Goal: Information Seeking & Learning: Learn about a topic

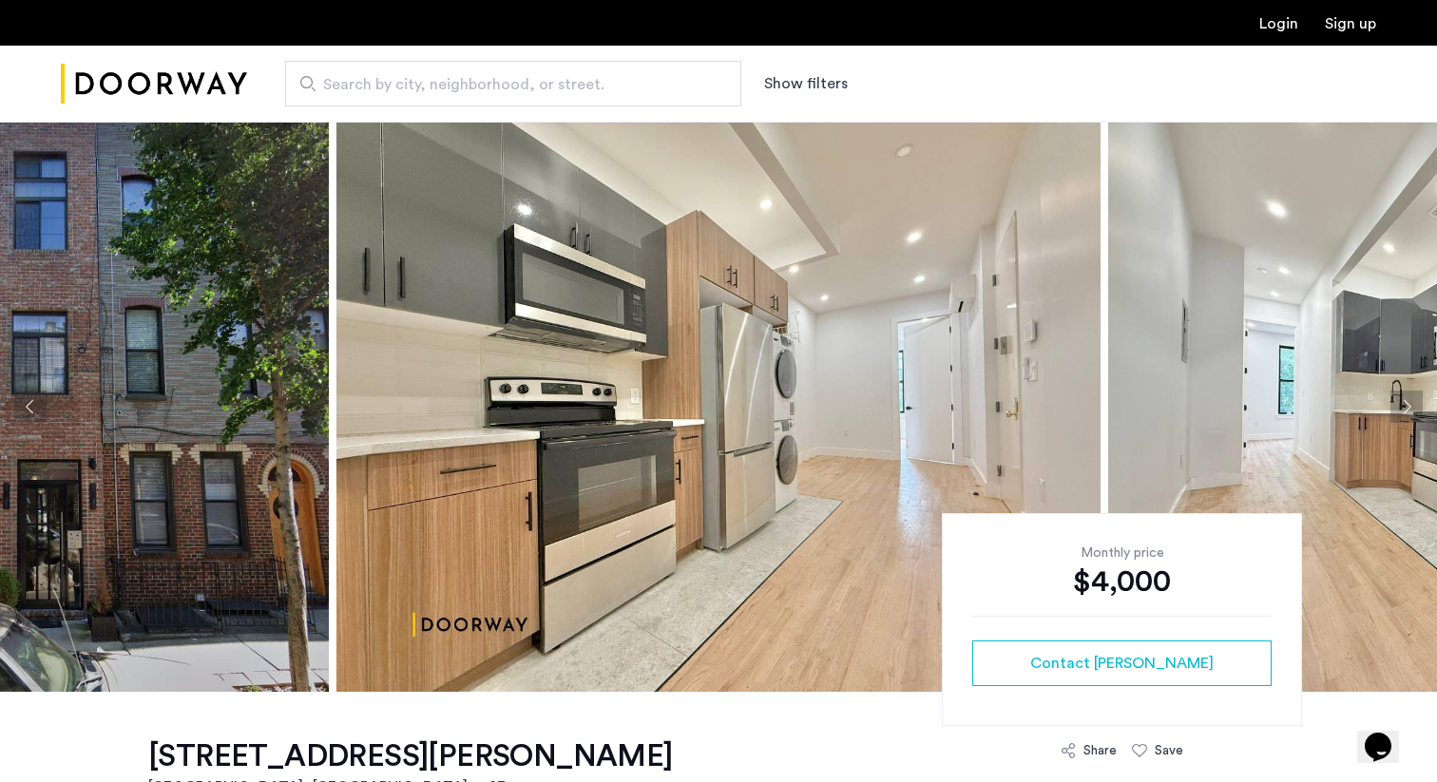
click at [477, 412] on img at bounding box center [718, 407] width 764 height 570
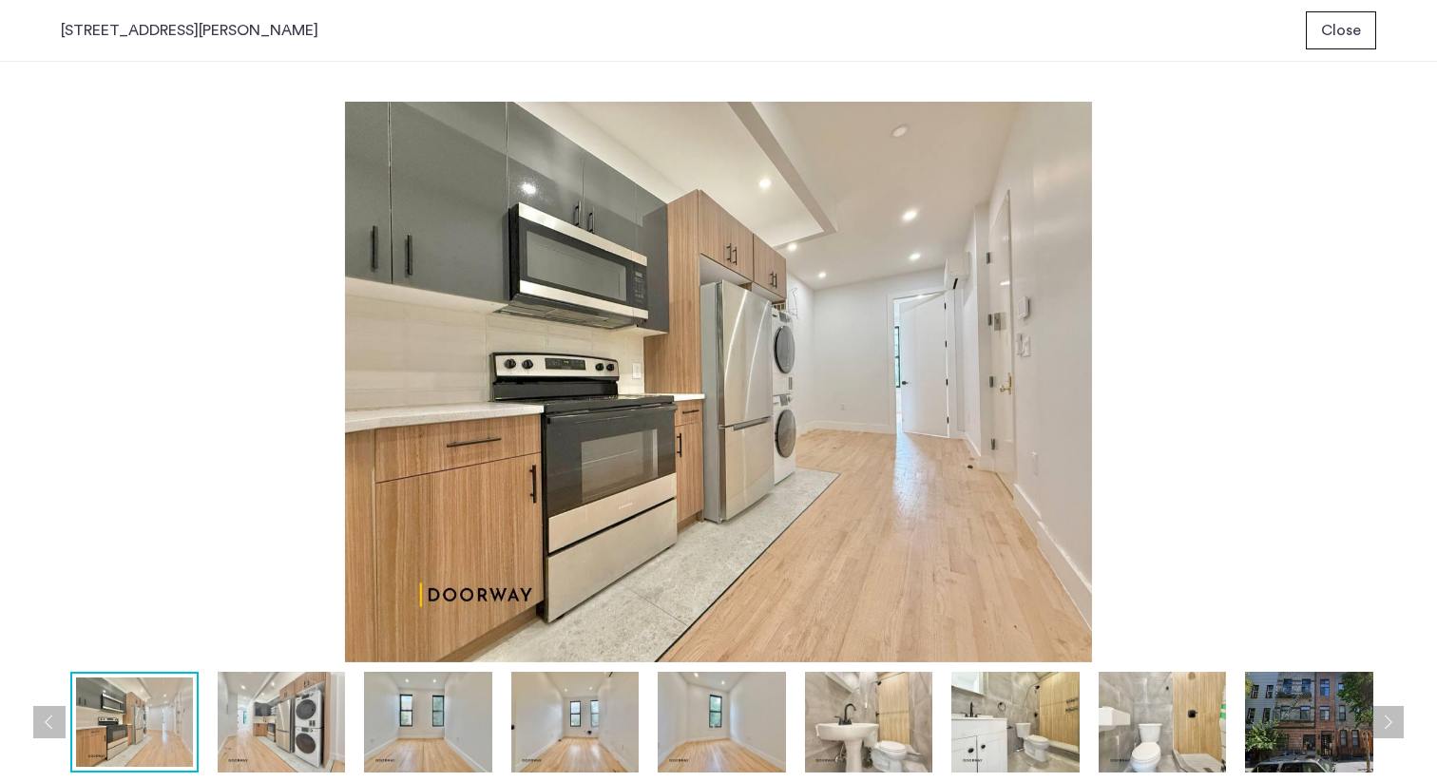
click at [305, 736] on img at bounding box center [282, 722] width 128 height 101
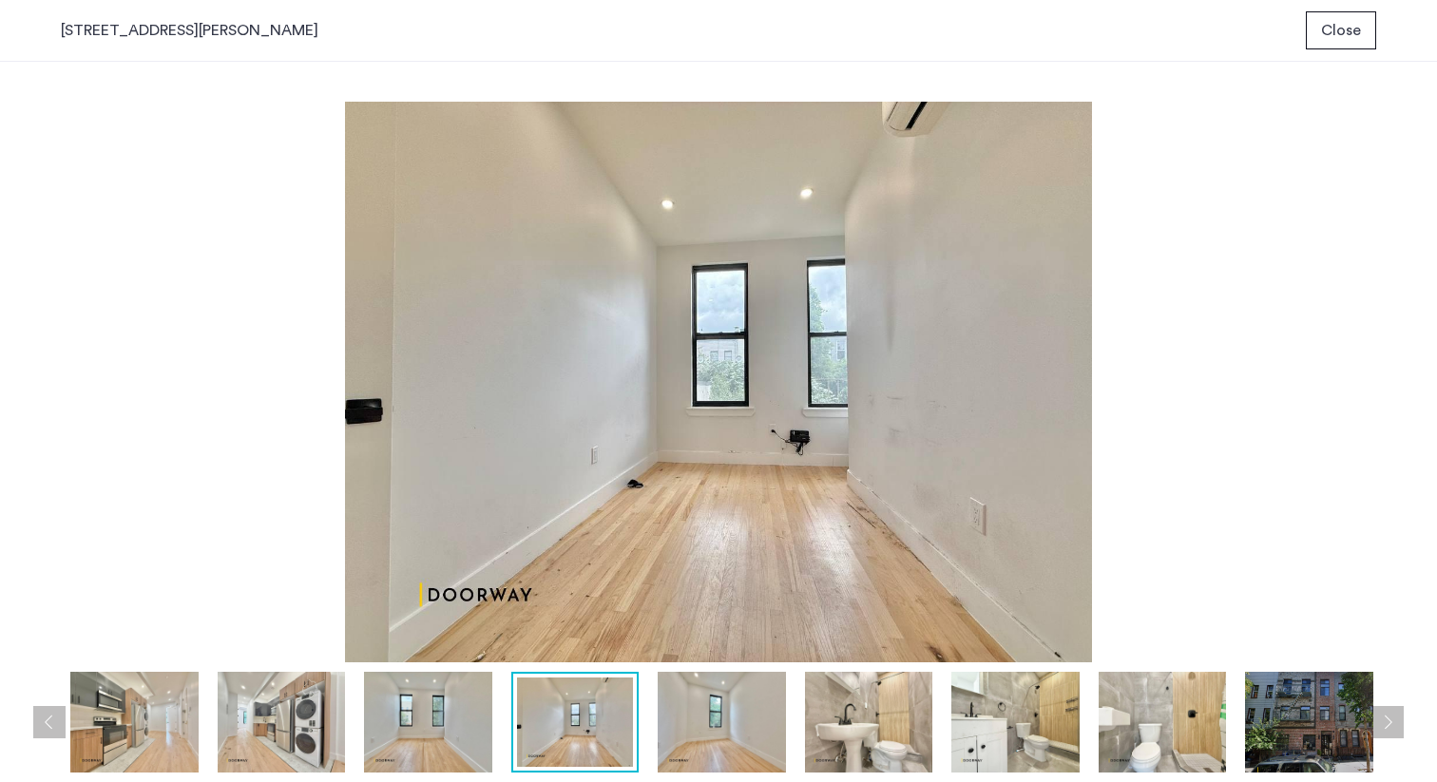
click at [1327, 40] on span "Close" at bounding box center [1341, 30] width 40 height 23
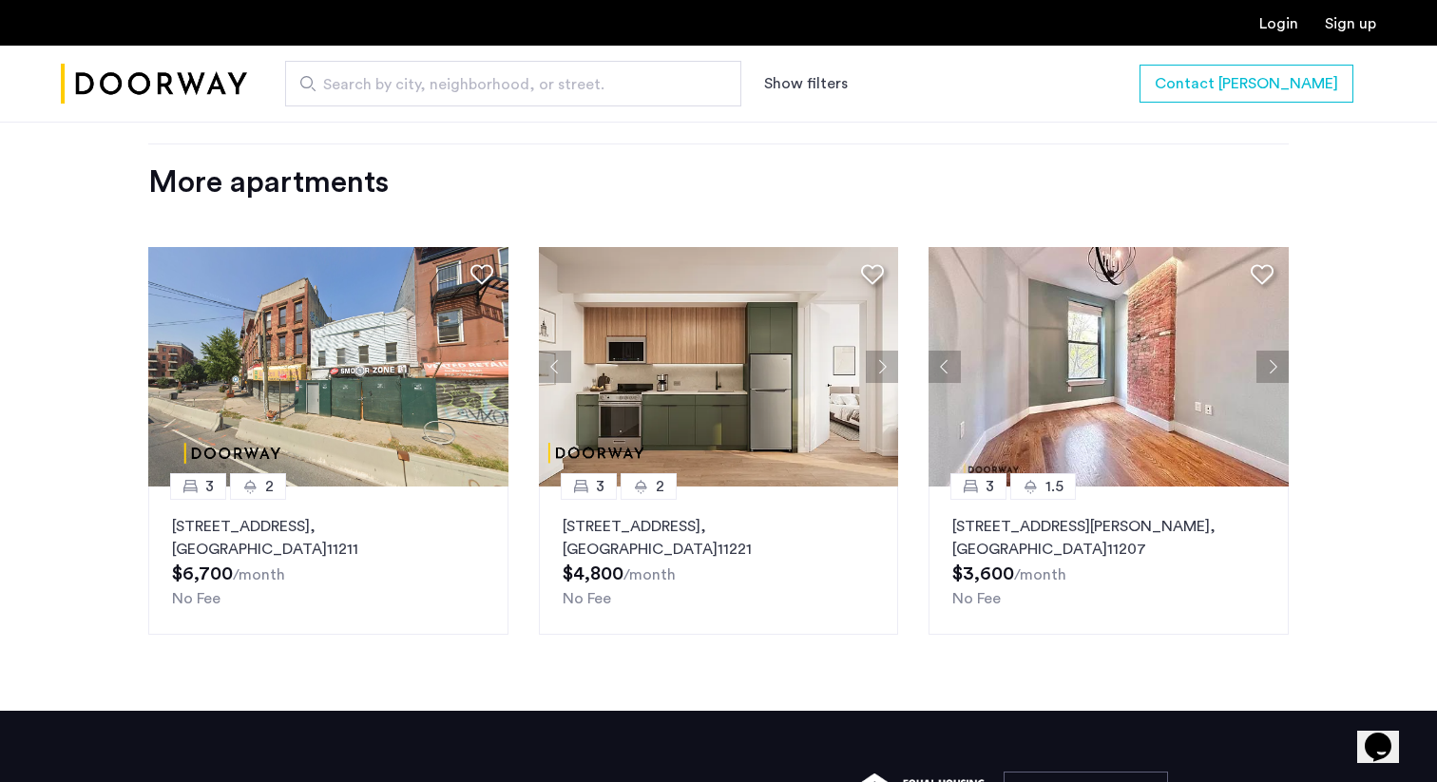
scroll to position [2263, 0]
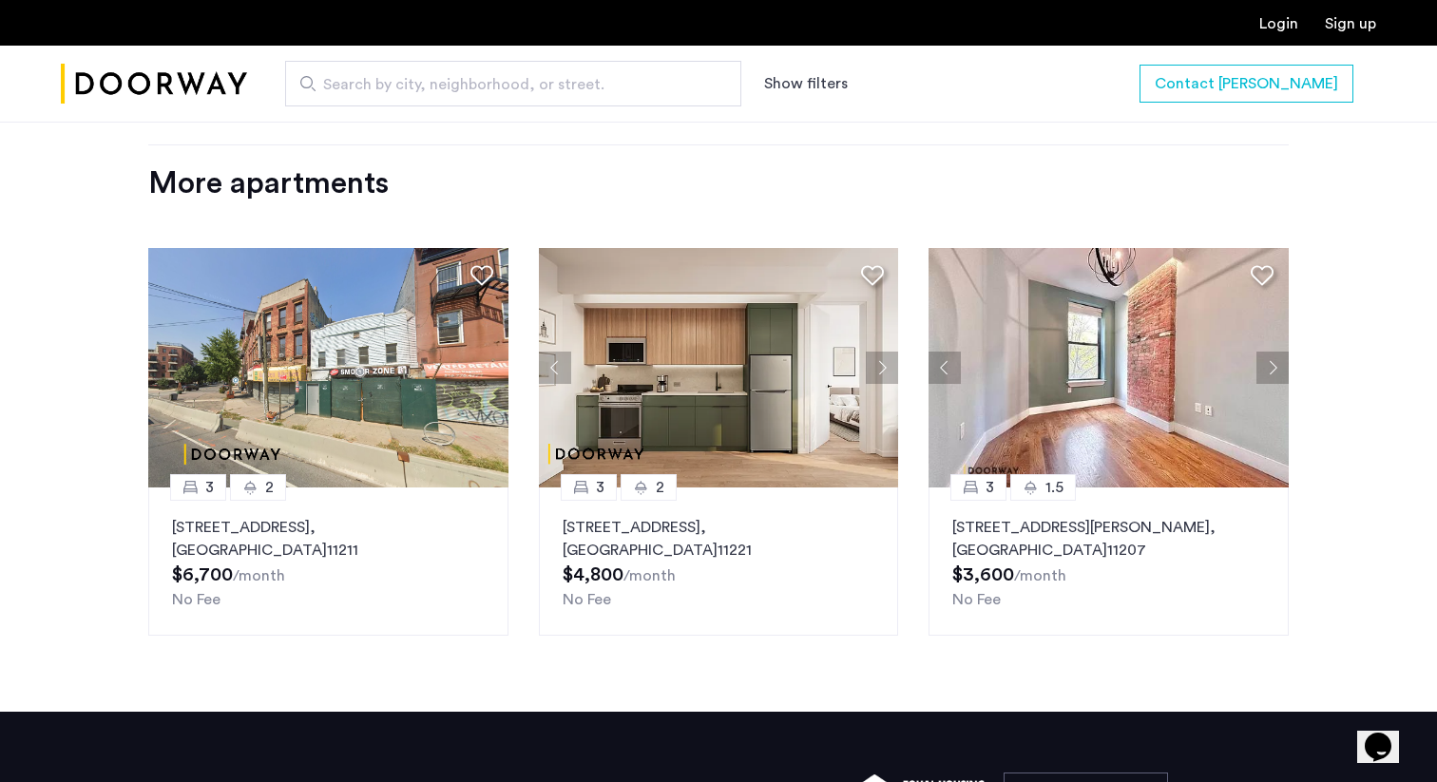
click at [1268, 379] on button "Next apartment" at bounding box center [1272, 368] width 32 height 32
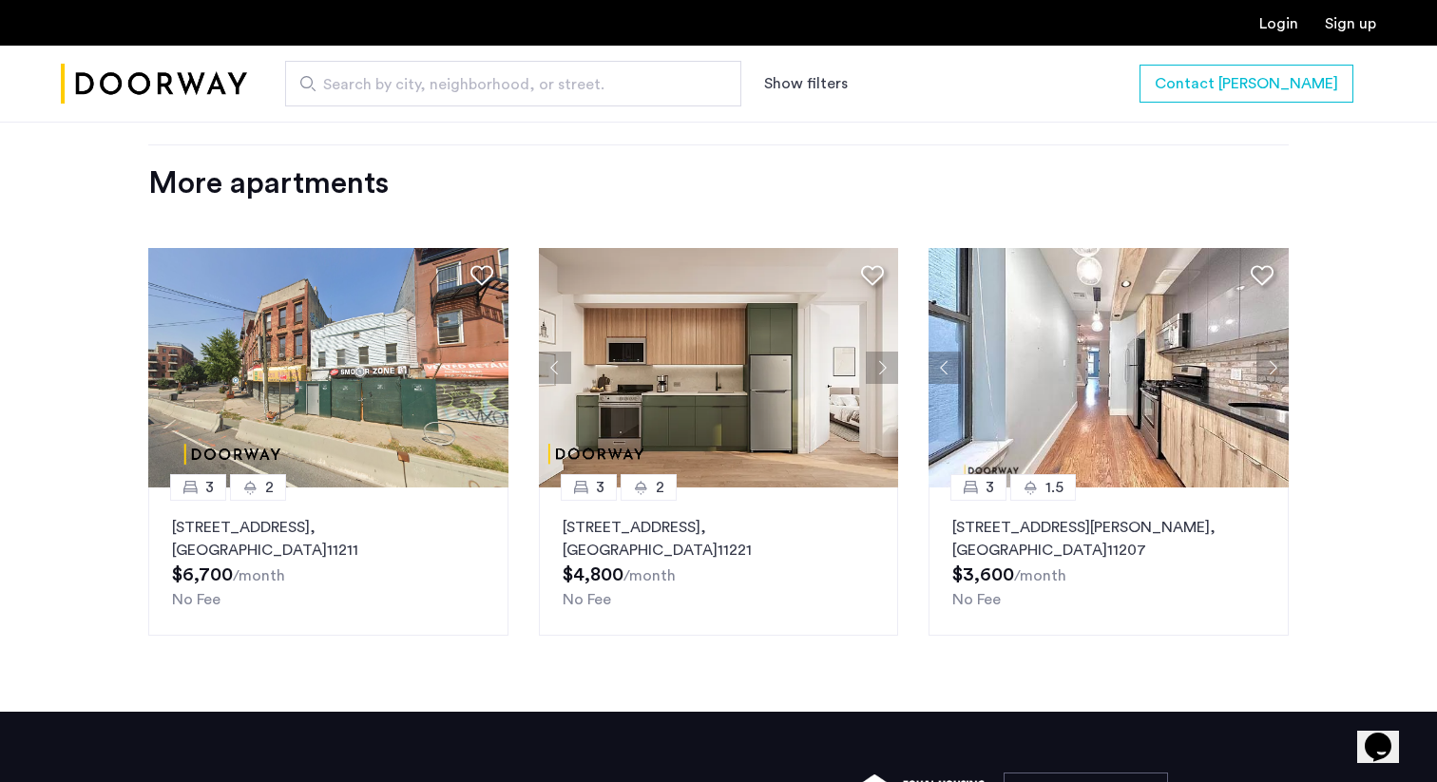
click at [1254, 360] on img at bounding box center [1108, 367] width 360 height 239
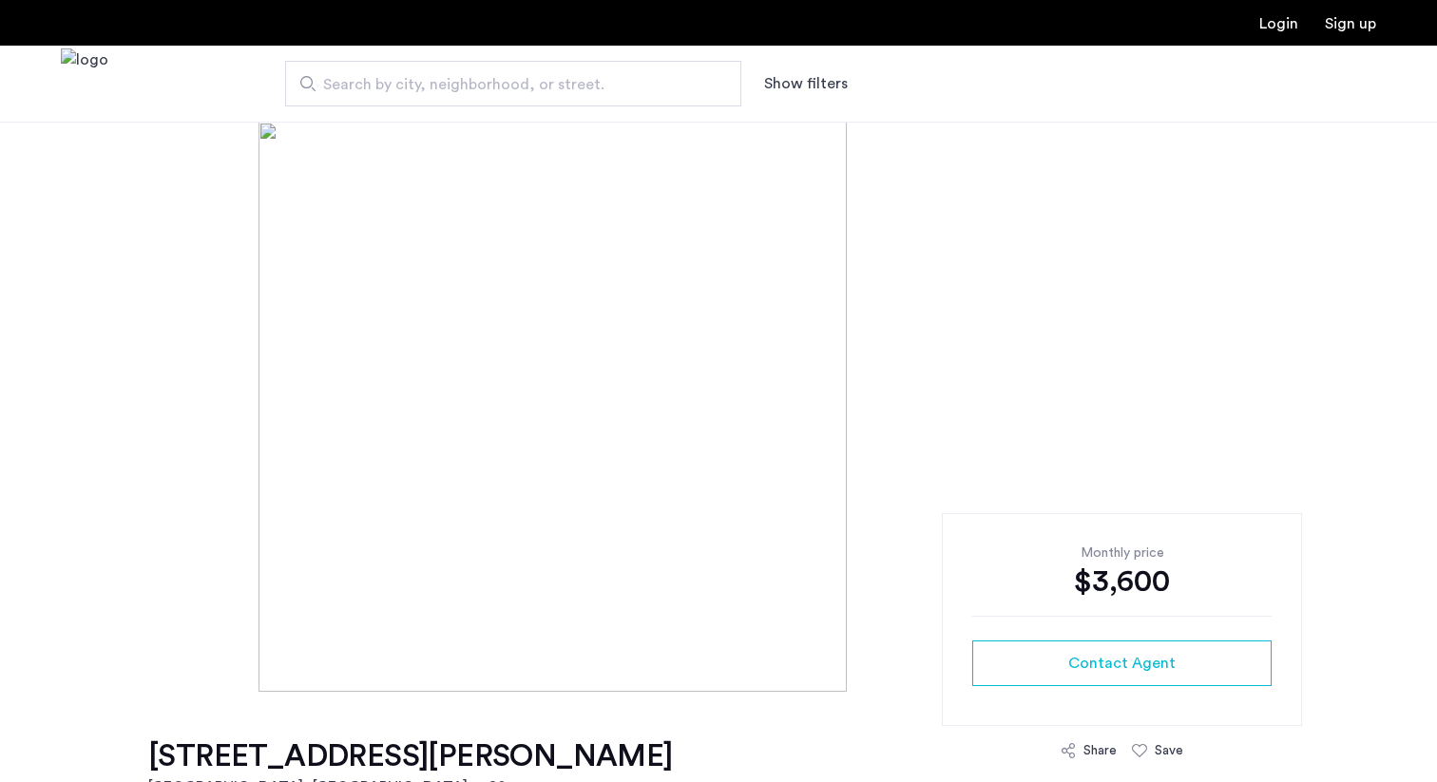
click at [1267, 358] on div at bounding box center [718, 407] width 1437 height 570
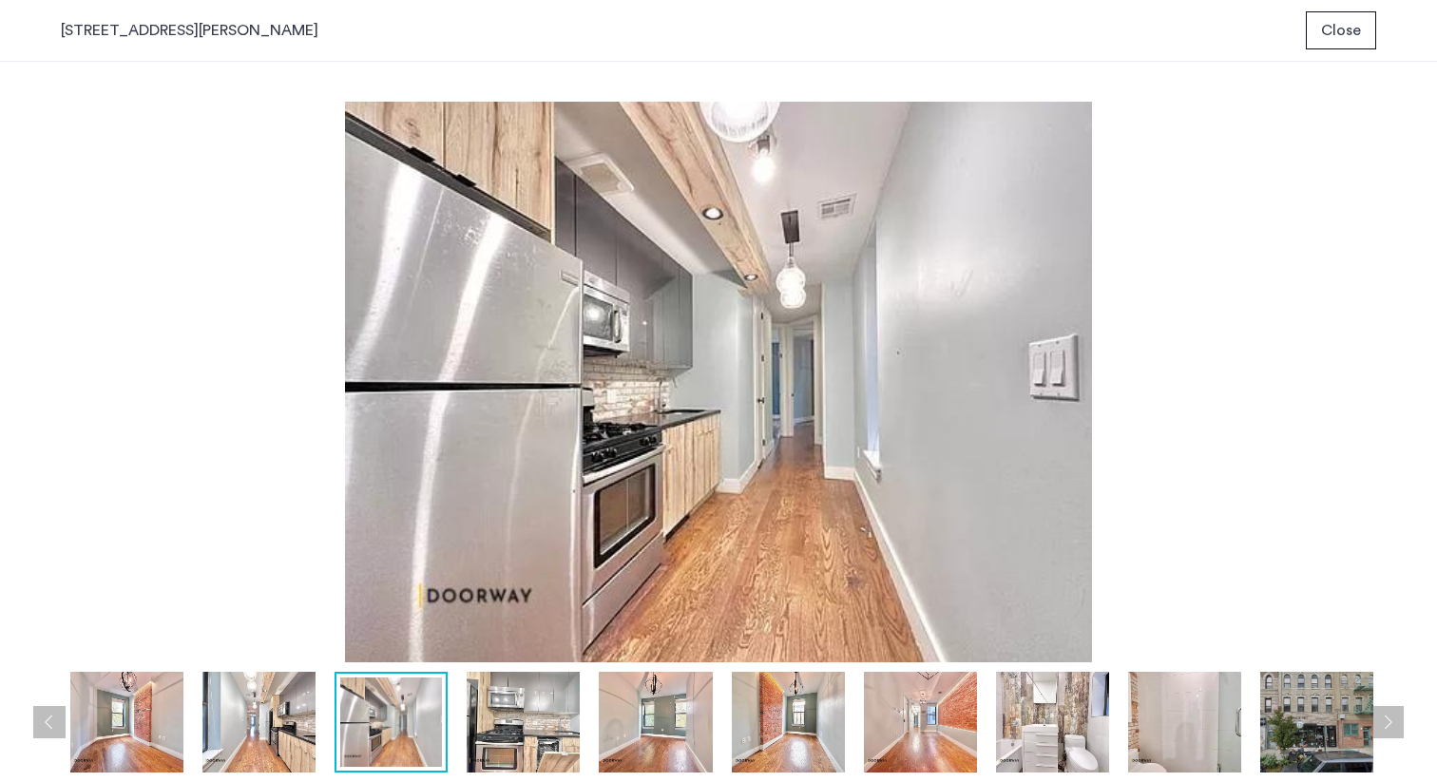
click at [1337, 19] on span "Close" at bounding box center [1341, 30] width 40 height 23
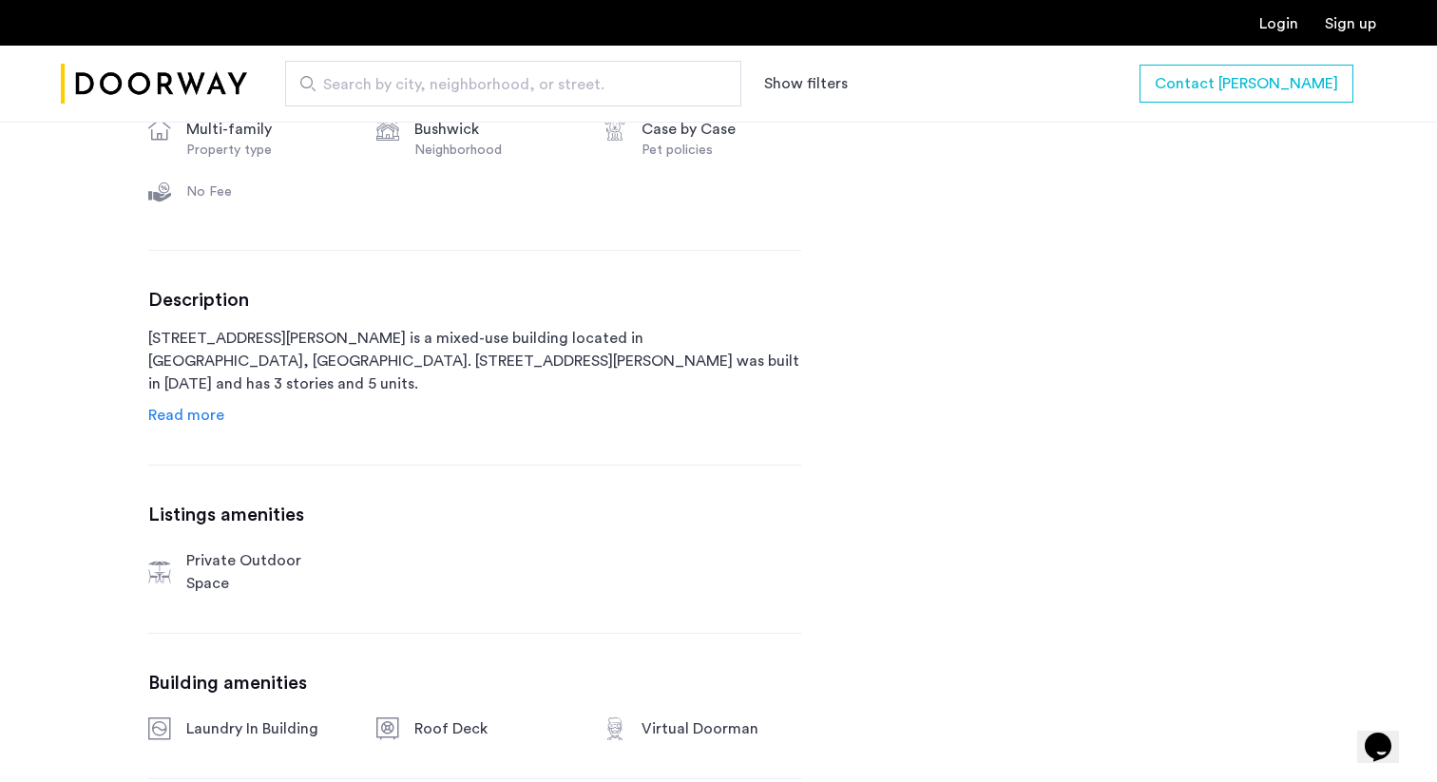
scroll to position [803, 0]
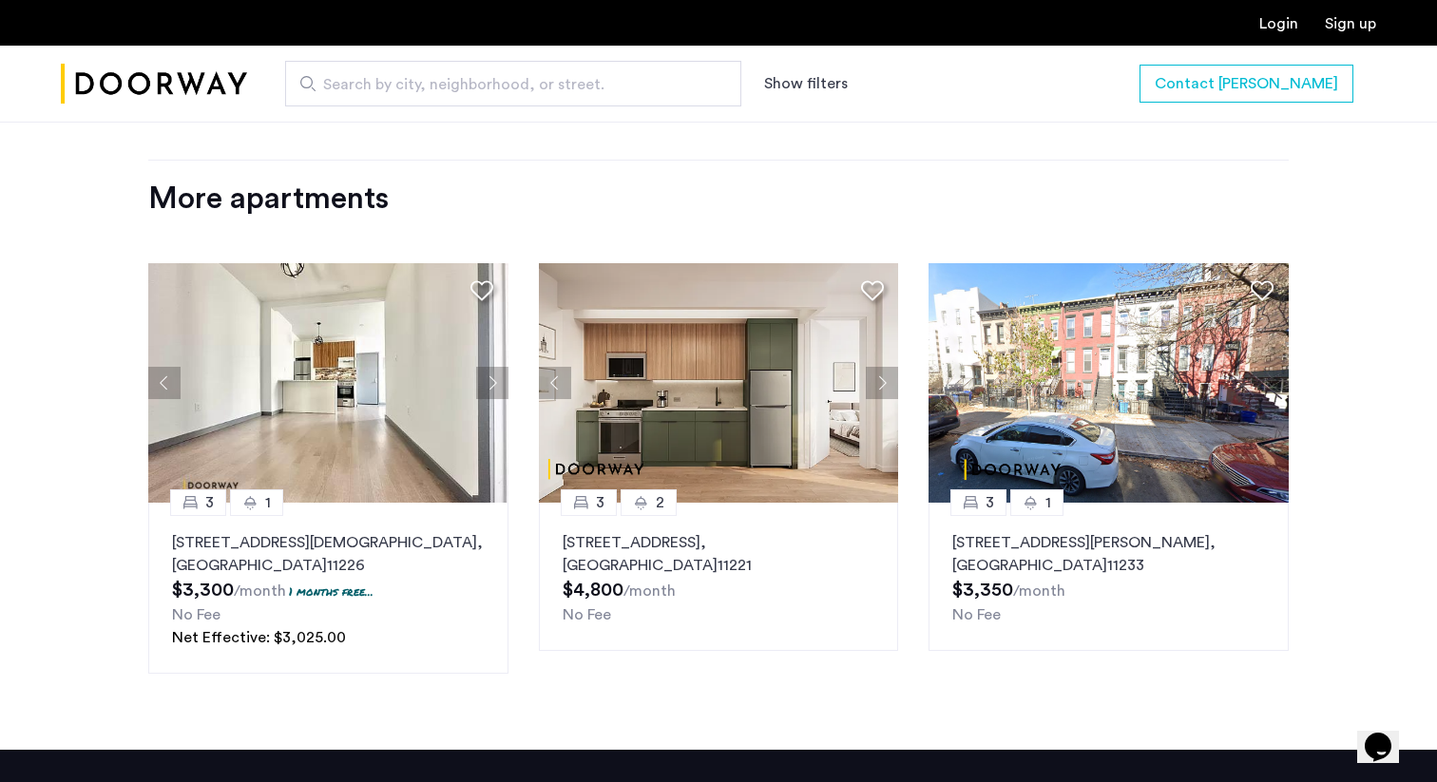
scroll to position [2208, 0]
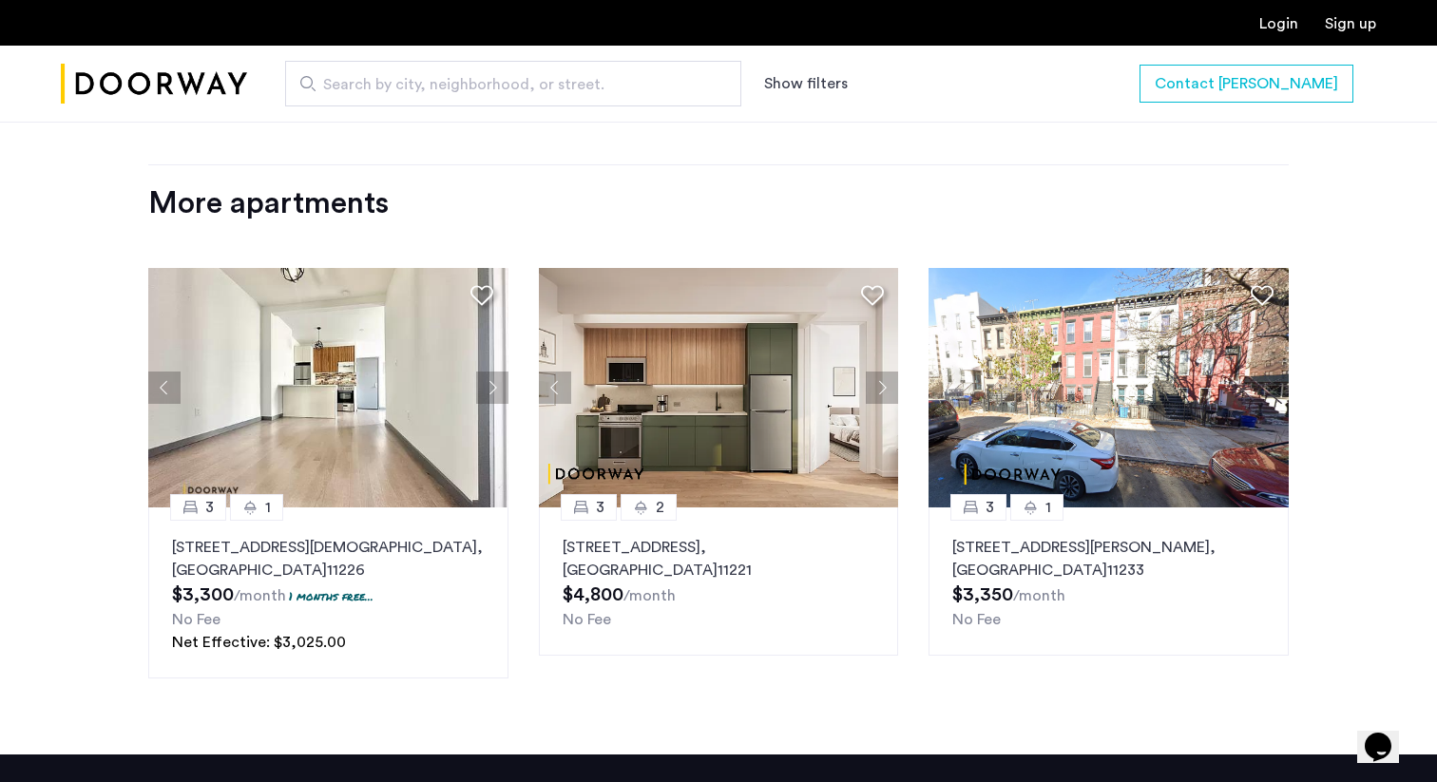
click at [318, 379] on img at bounding box center [328, 387] width 360 height 239
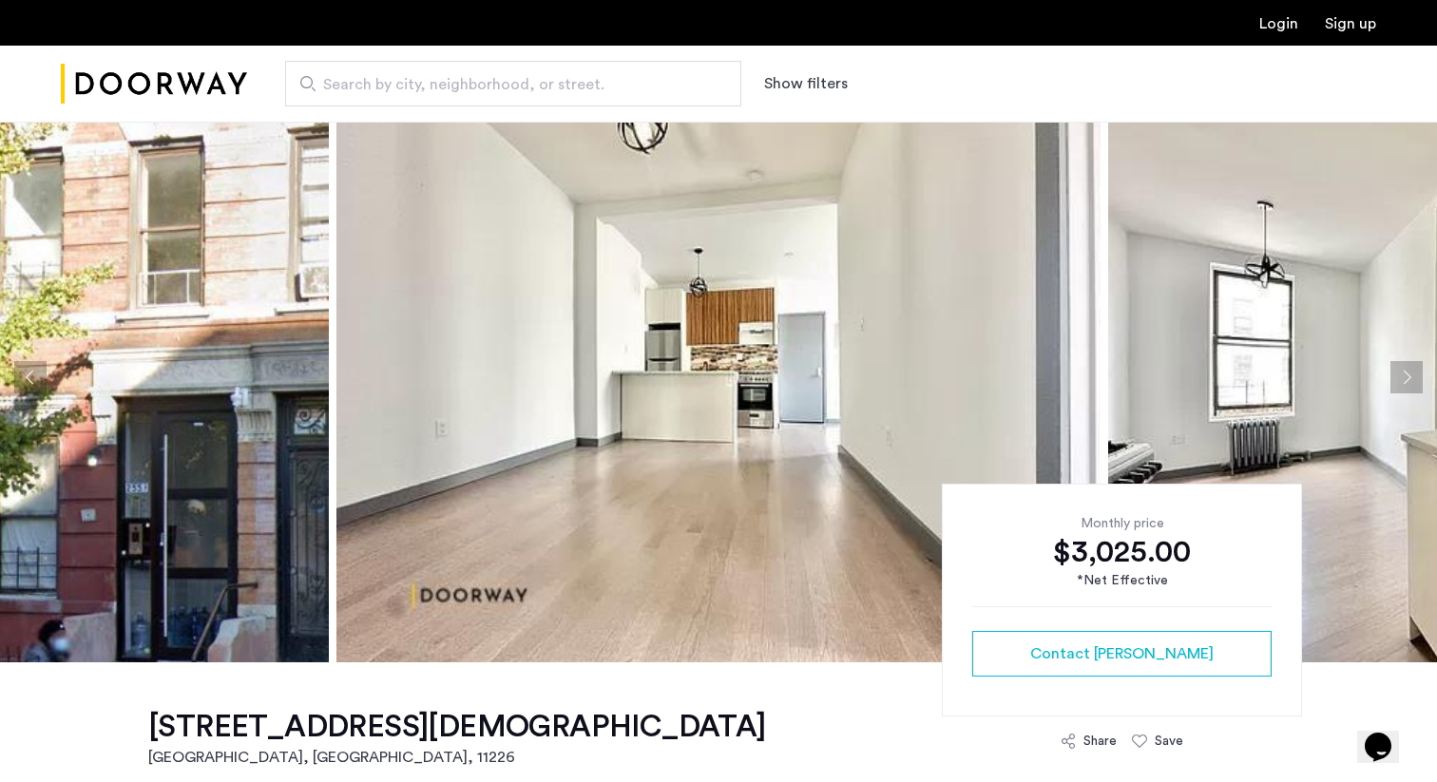
scroll to position [31, 0]
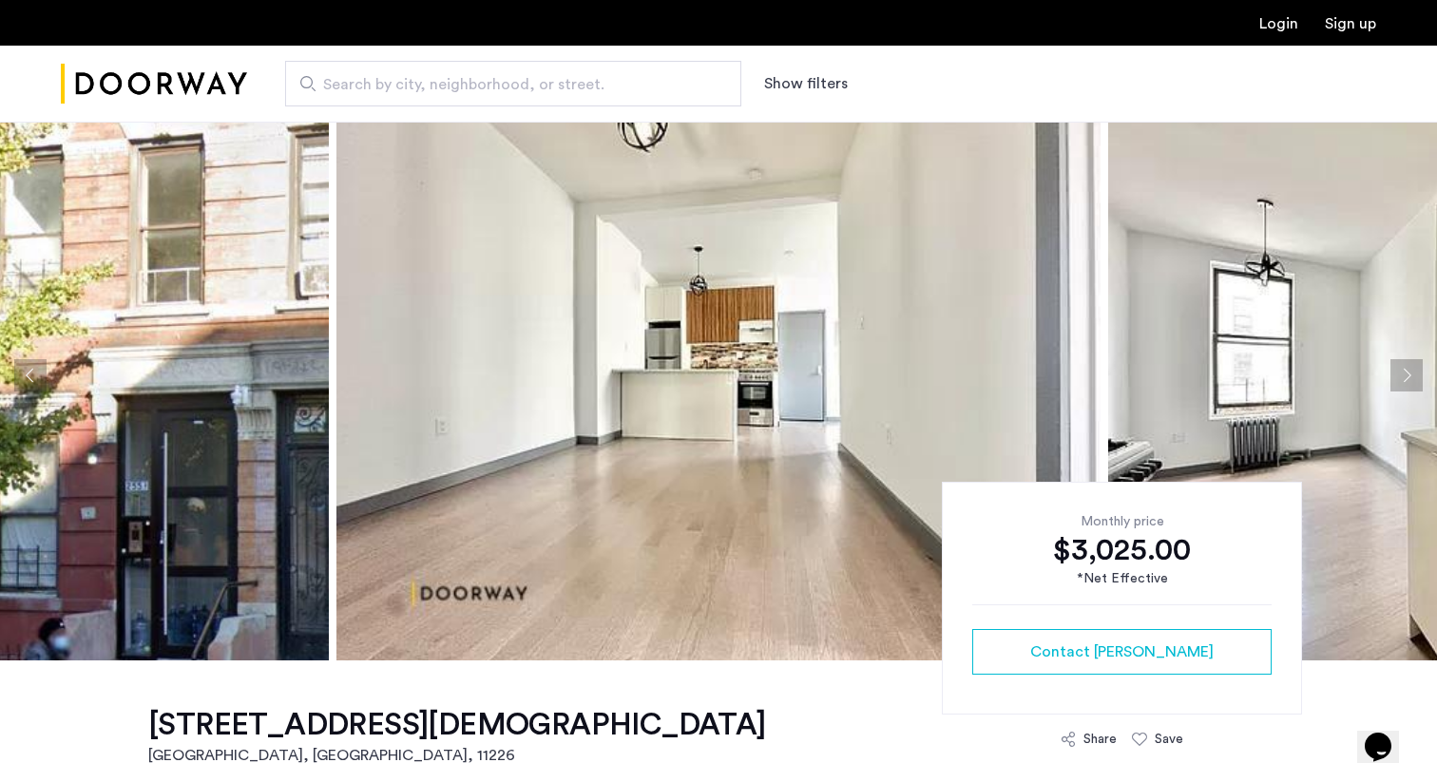
click at [752, 366] on img at bounding box center [718, 375] width 764 height 570
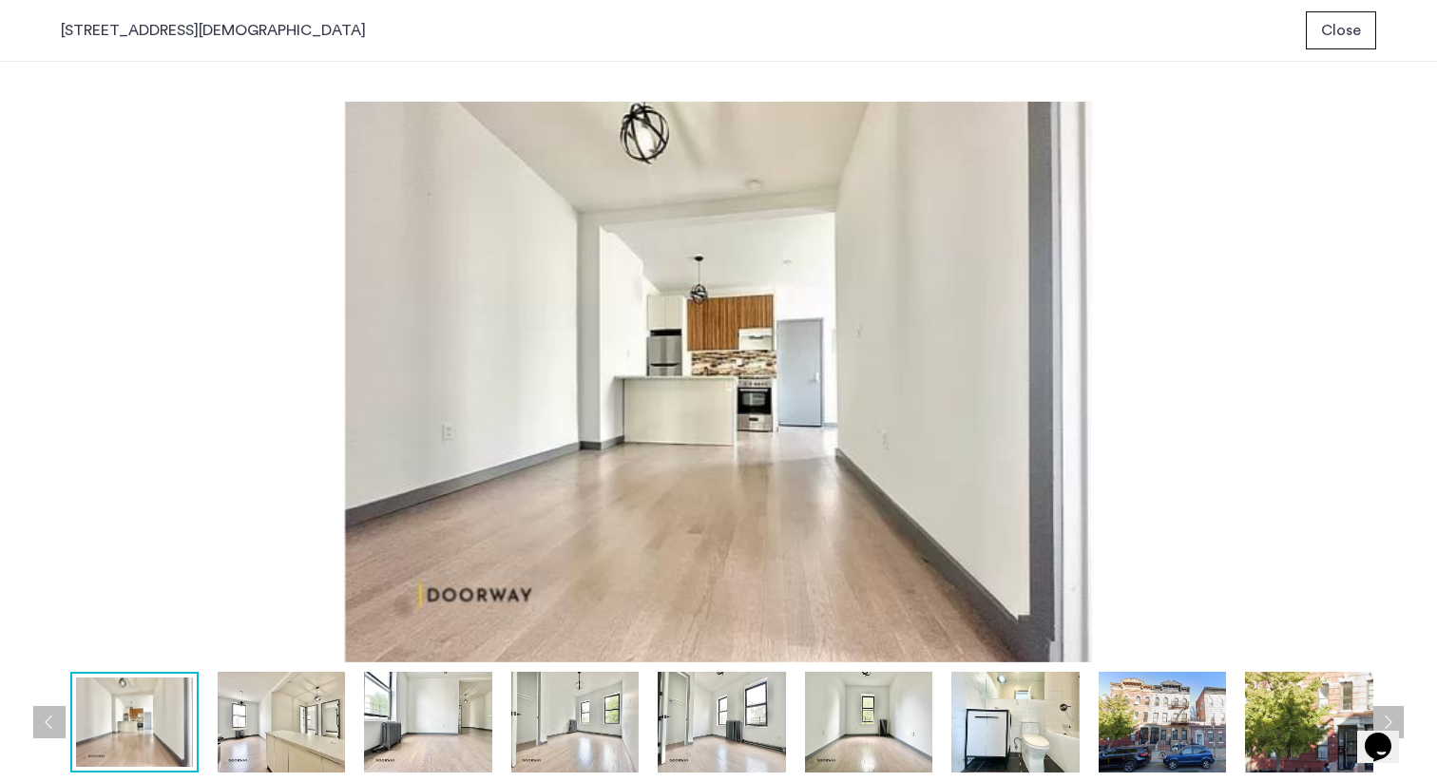
scroll to position [0, 0]
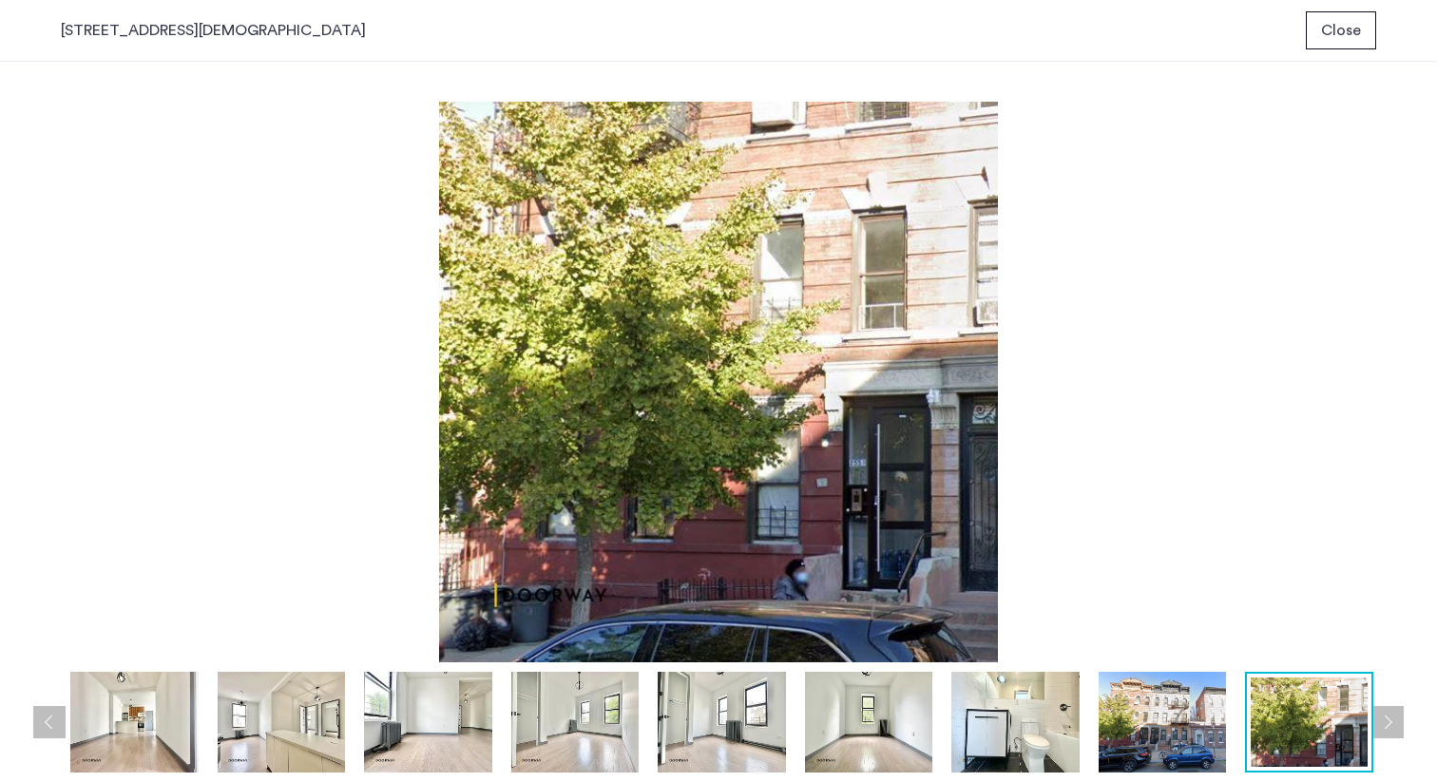
click at [1352, 34] on span "Close" at bounding box center [1341, 30] width 40 height 23
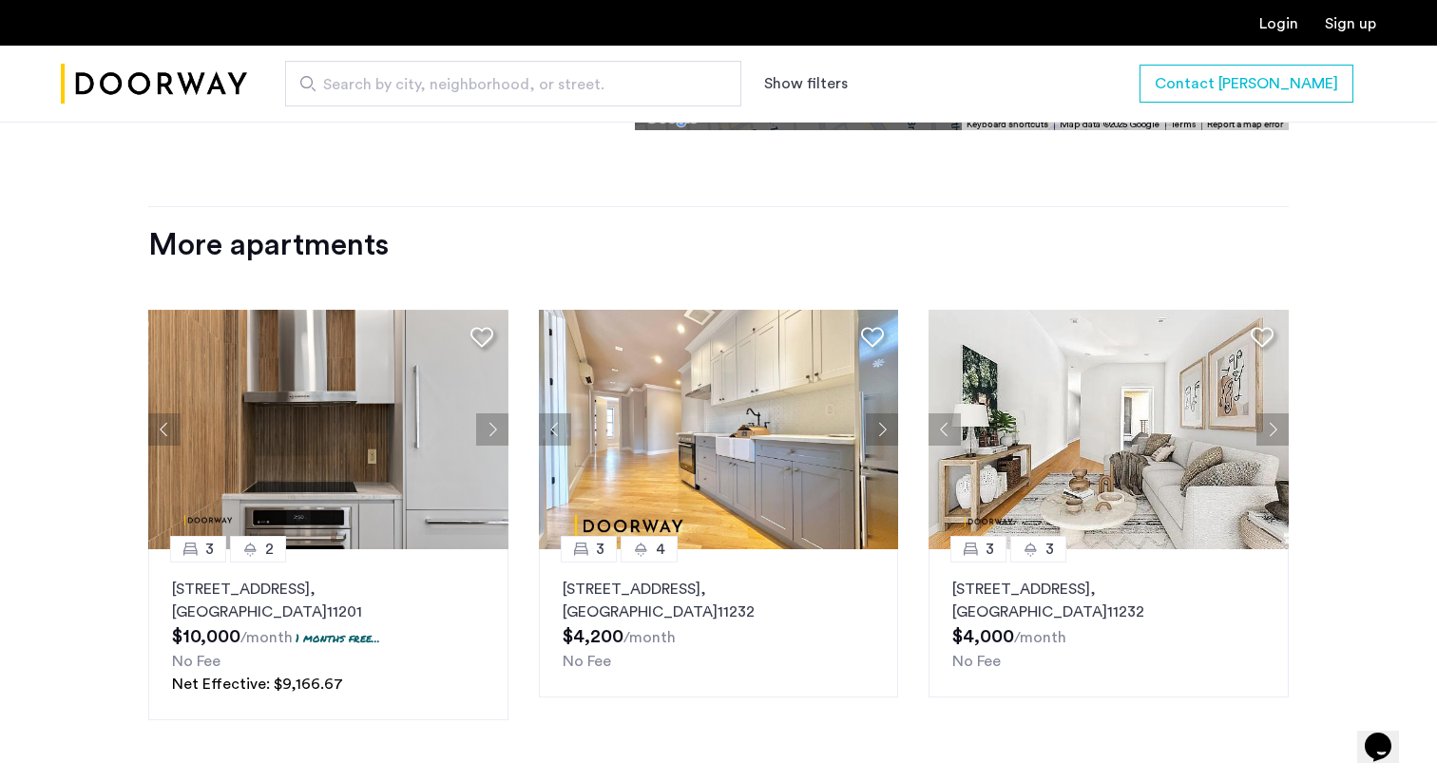
scroll to position [2211, 0]
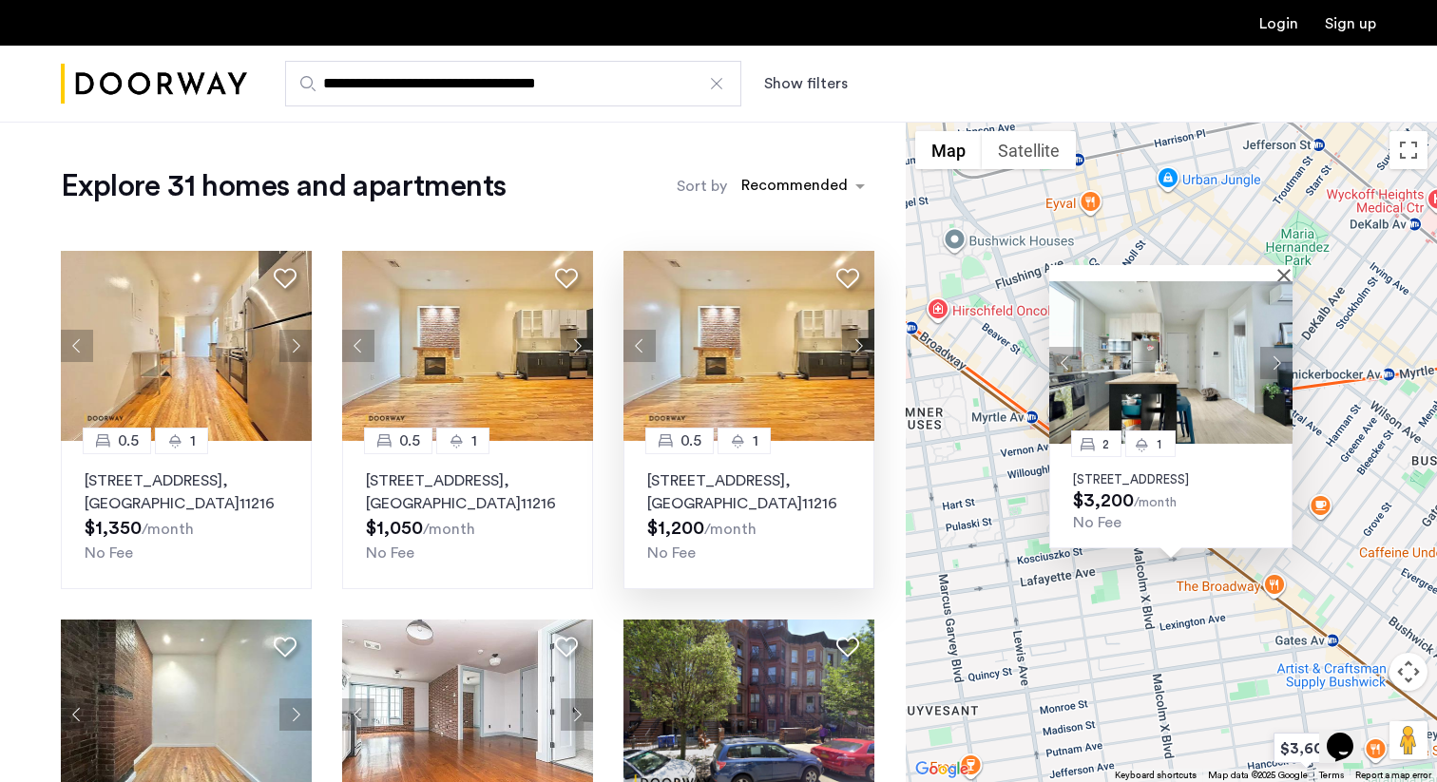
click at [829, 468] on div "0.5 1 1088 Bedford Avenue, Unit 1BR, Brooklyn , NY 11216 $1,200 /month No Fee" at bounding box center [748, 515] width 251 height 148
click at [947, 546] on div "2 1 621 Kosciuszko Street, Unit 3F, Brooklyn, NY 11221 $3,200 /month No Fee" at bounding box center [1171, 452] width 531 height 660
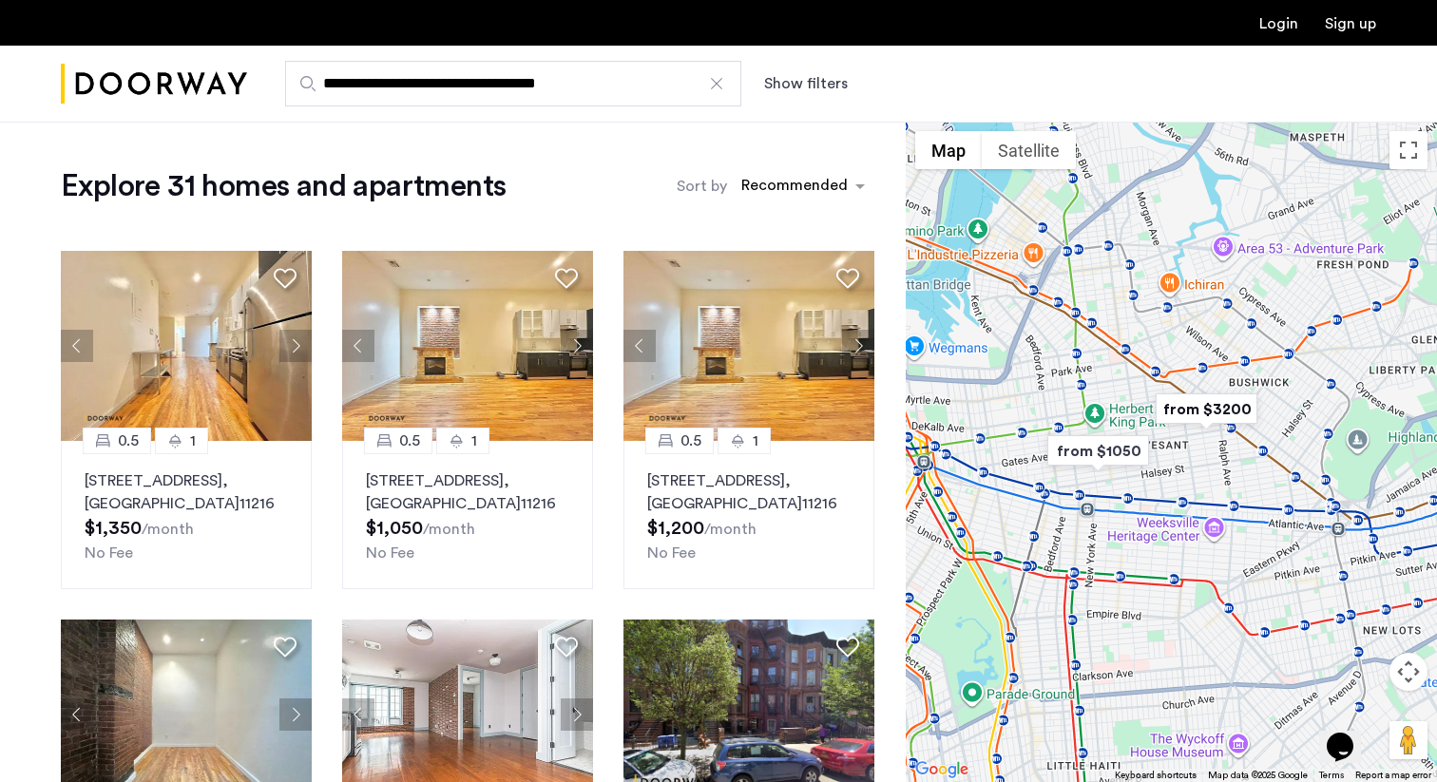
drag, startPoint x: 1337, startPoint y: 350, endPoint x: 1232, endPoint y: 445, distance: 142.0
click at [1232, 446] on div at bounding box center [1171, 452] width 531 height 660
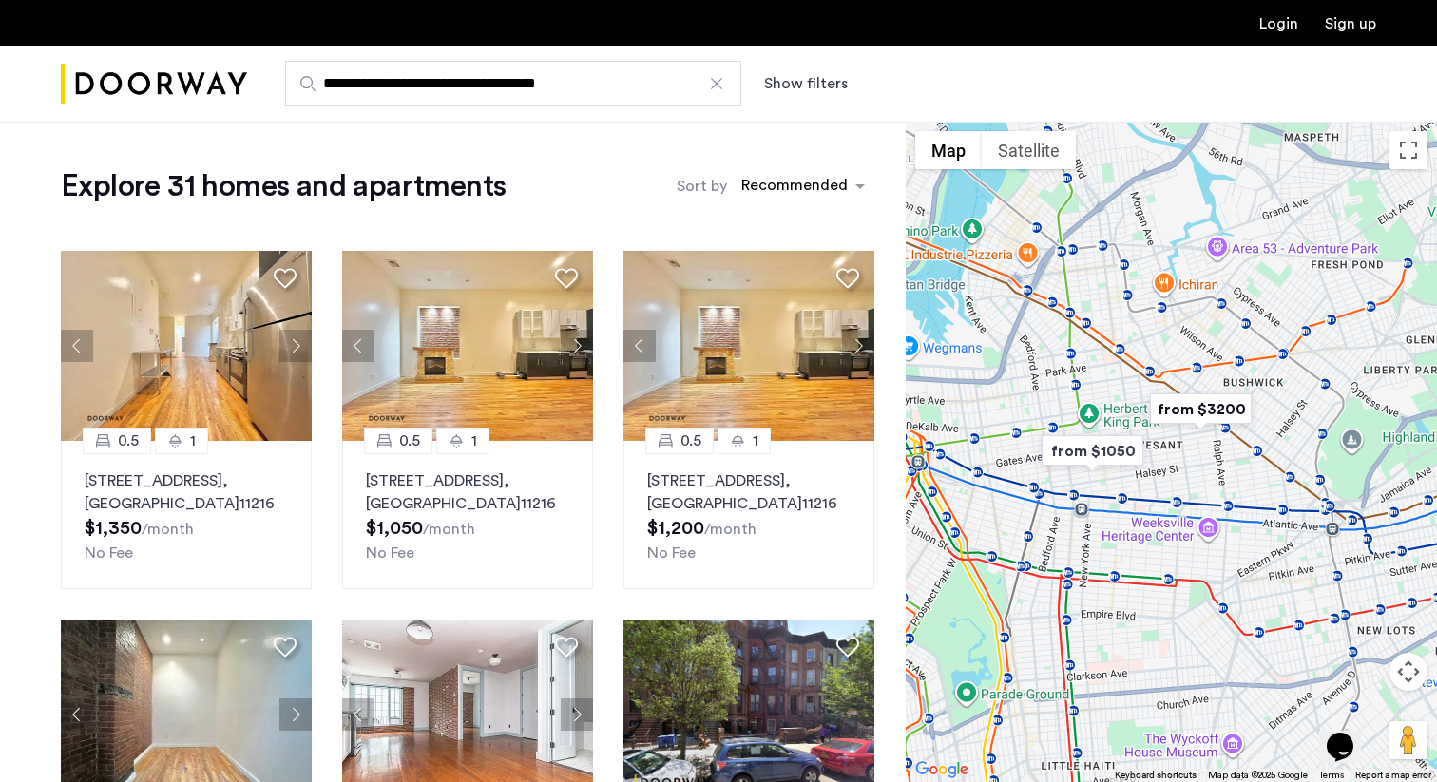
click at [406, 86] on input "**********" at bounding box center [513, 84] width 456 height 46
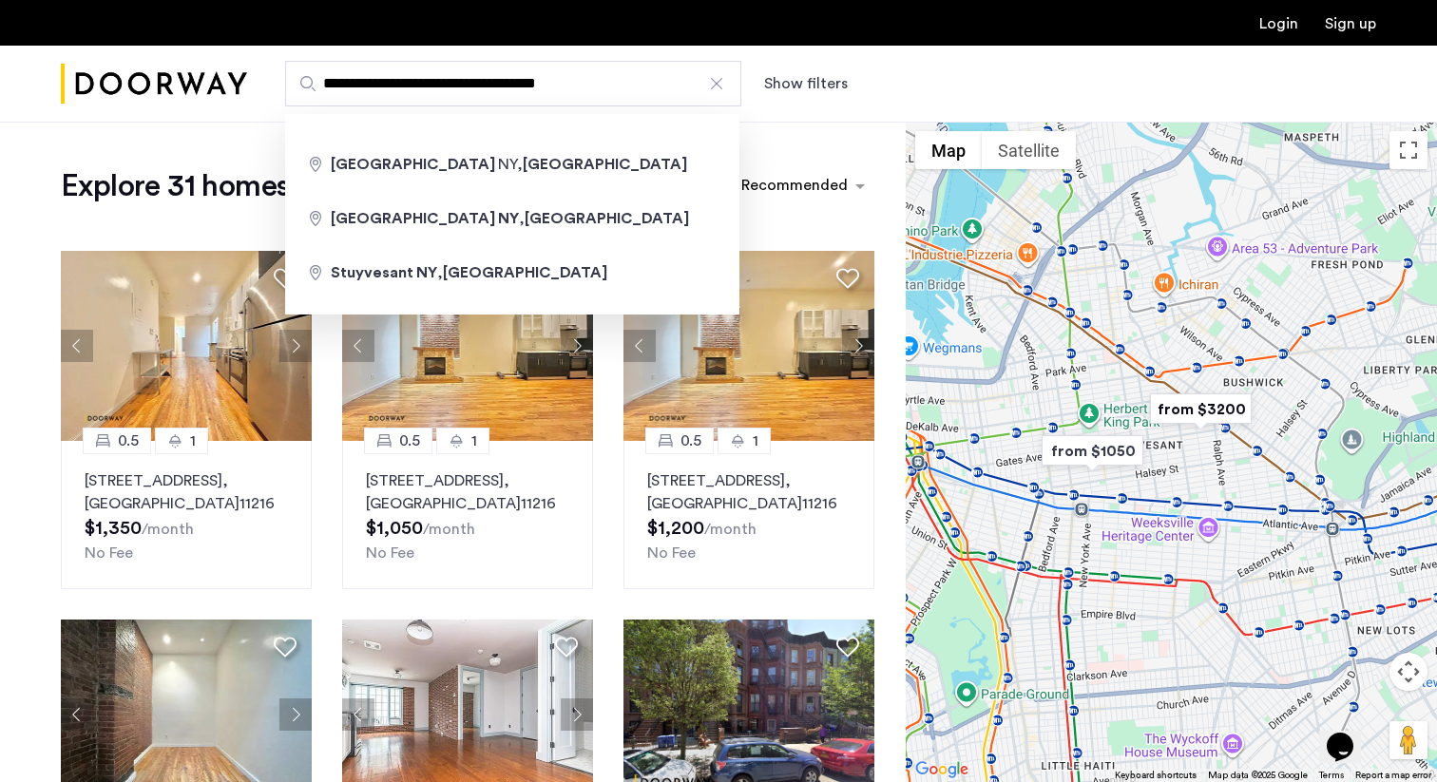
click at [406, 86] on input "**********" at bounding box center [513, 84] width 456 height 46
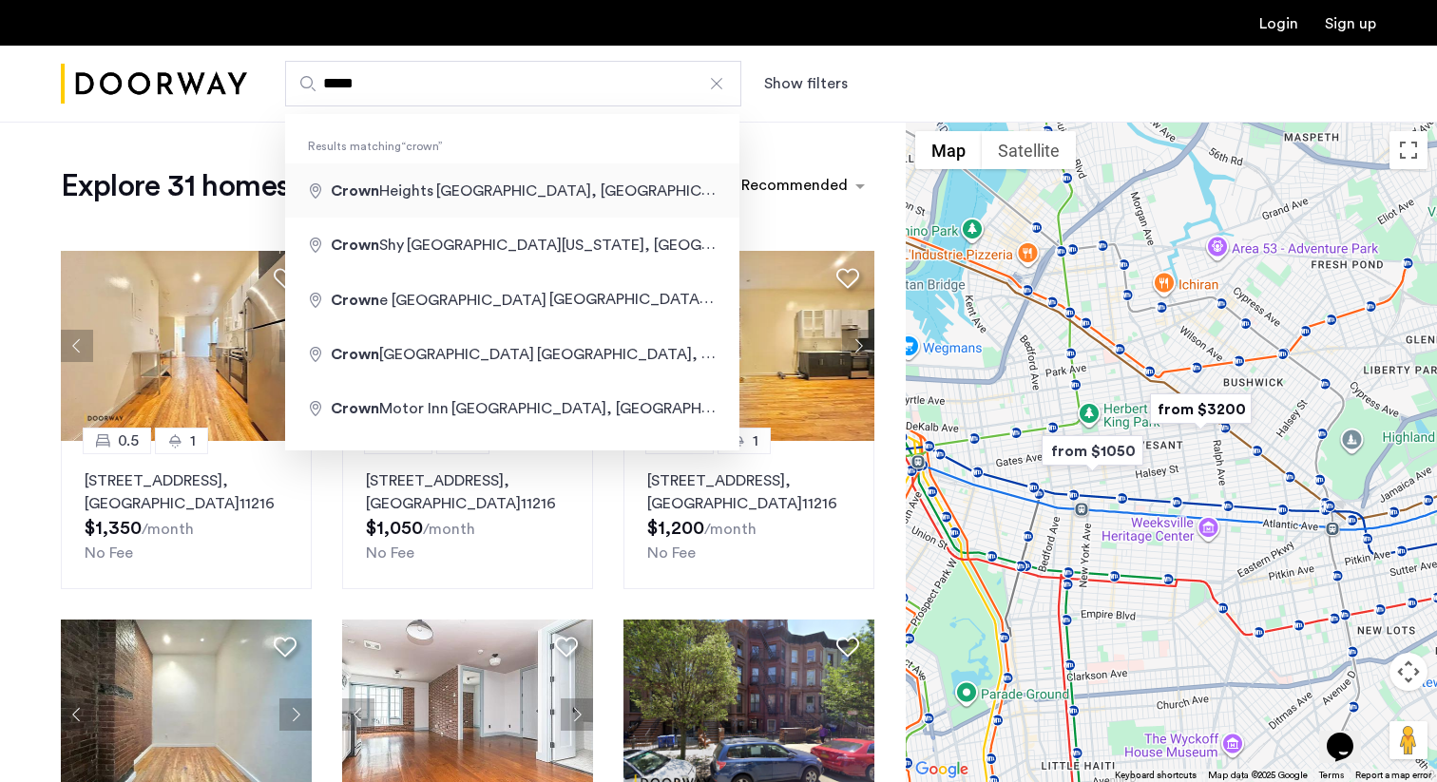
type input "**********"
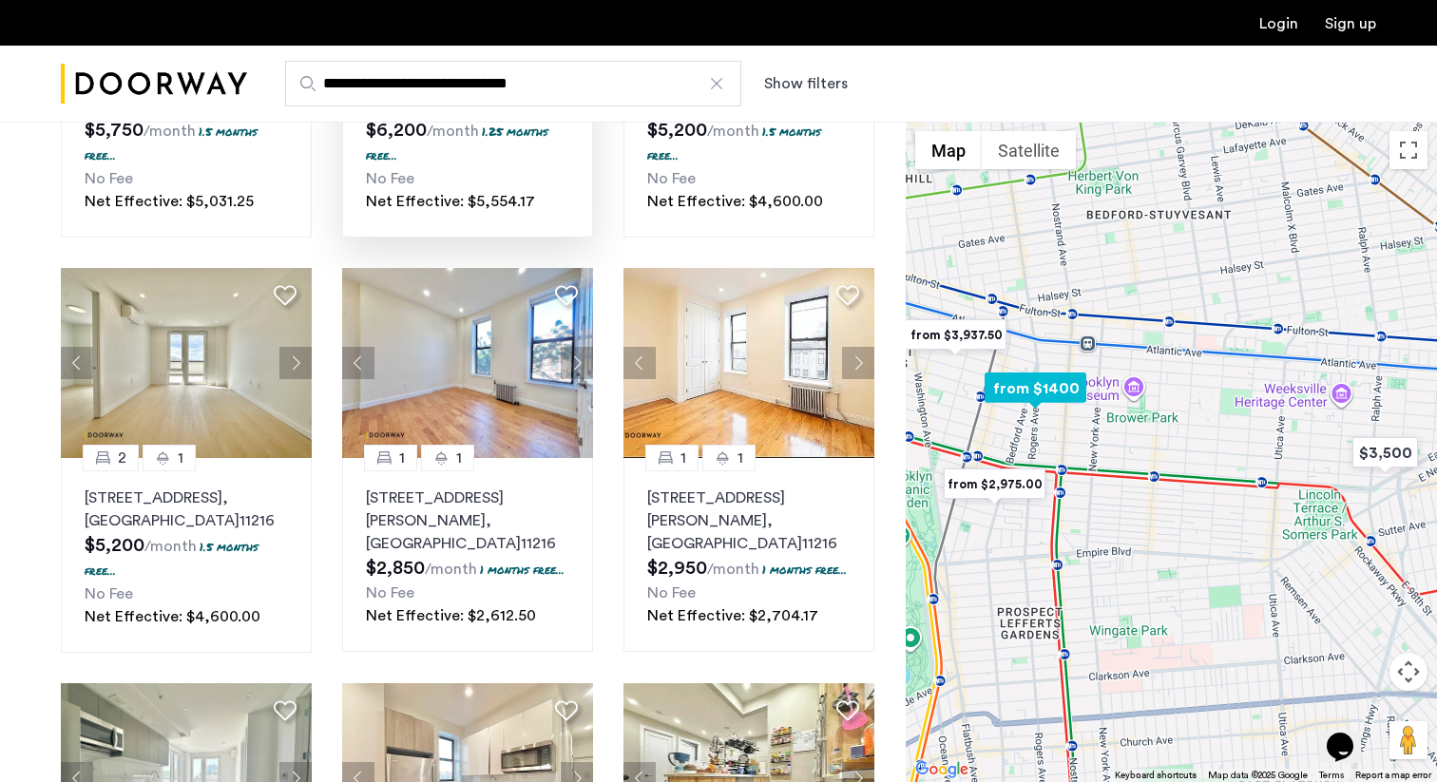
scroll to position [383, 0]
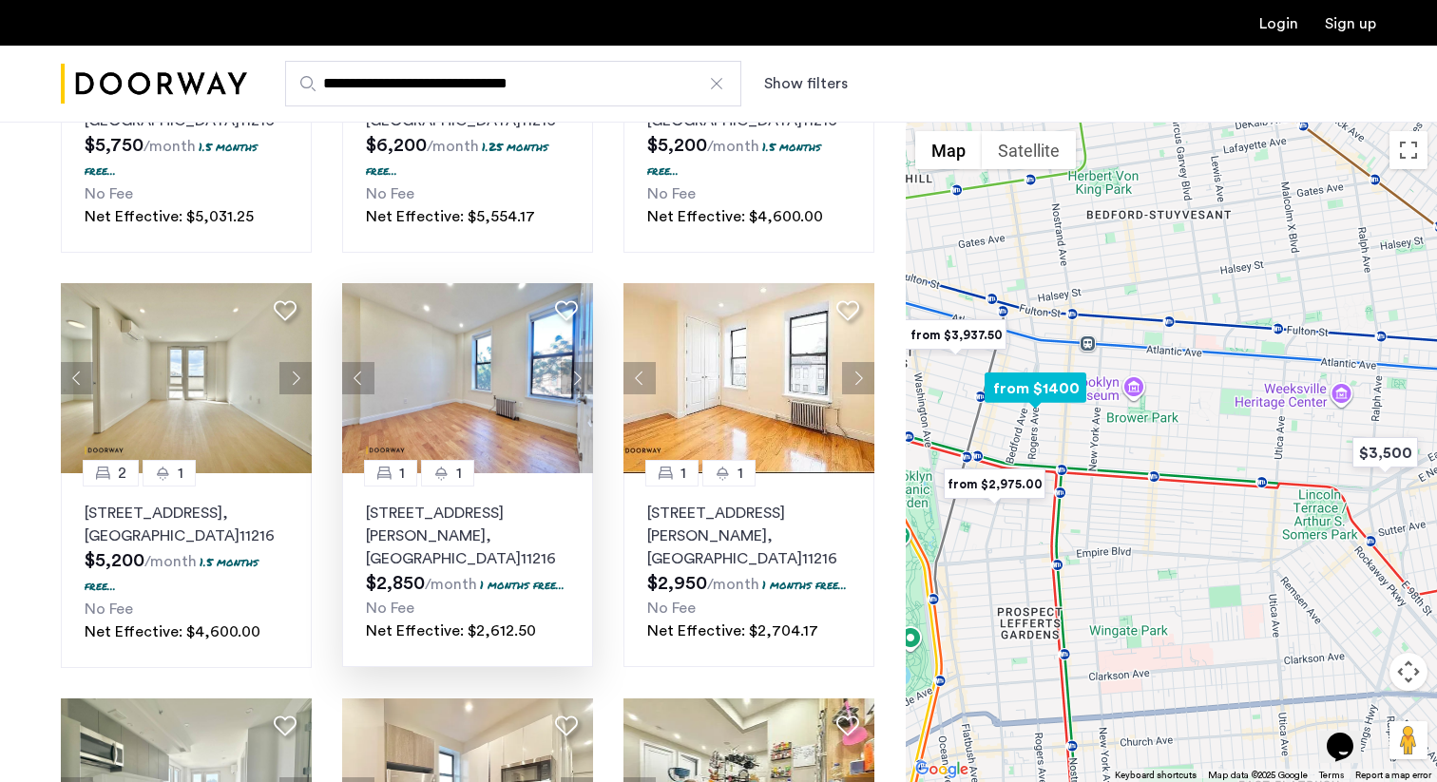
click at [578, 383] on button "Next apartment" at bounding box center [577, 378] width 32 height 32
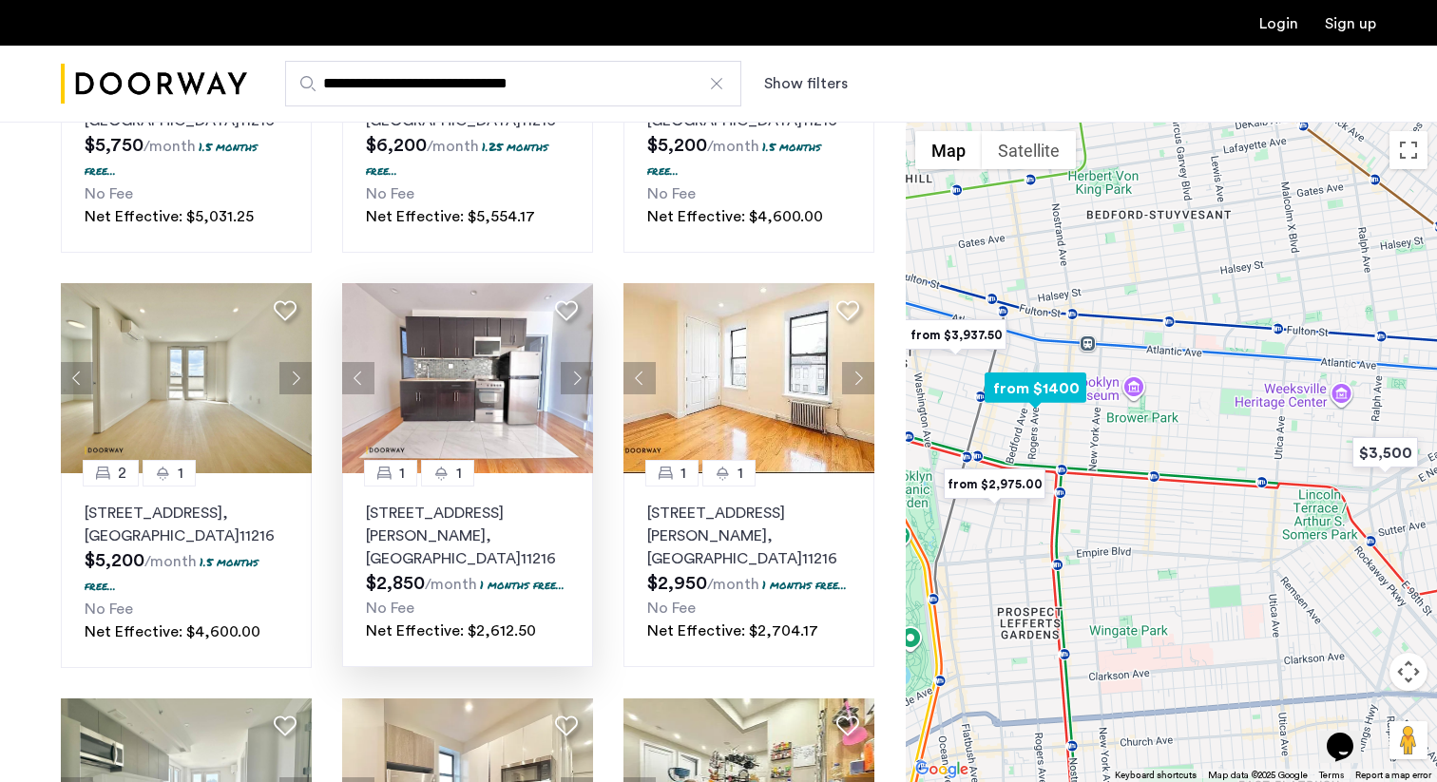
click at [578, 383] on button "Next apartment" at bounding box center [577, 378] width 32 height 32
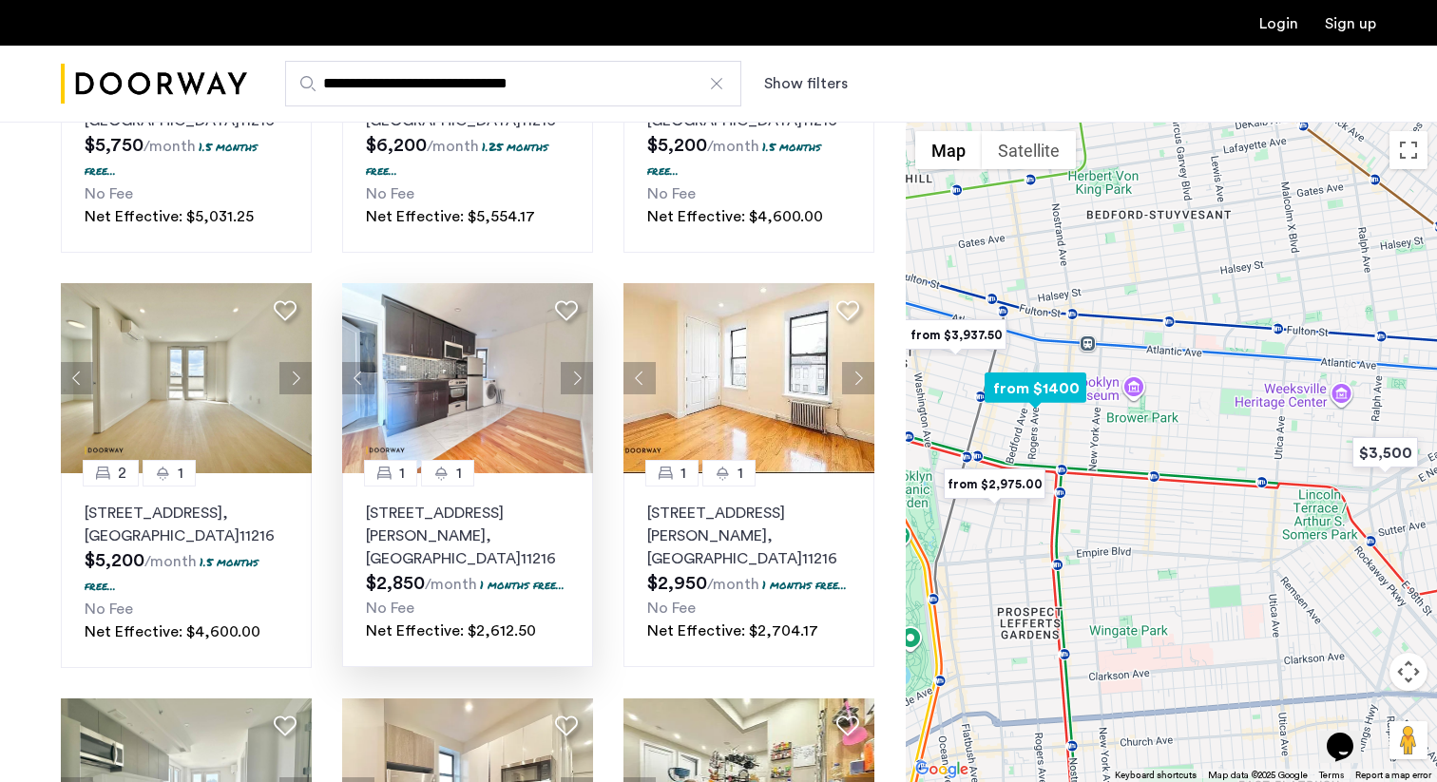
click at [578, 383] on button "Next apartment" at bounding box center [577, 378] width 32 height 32
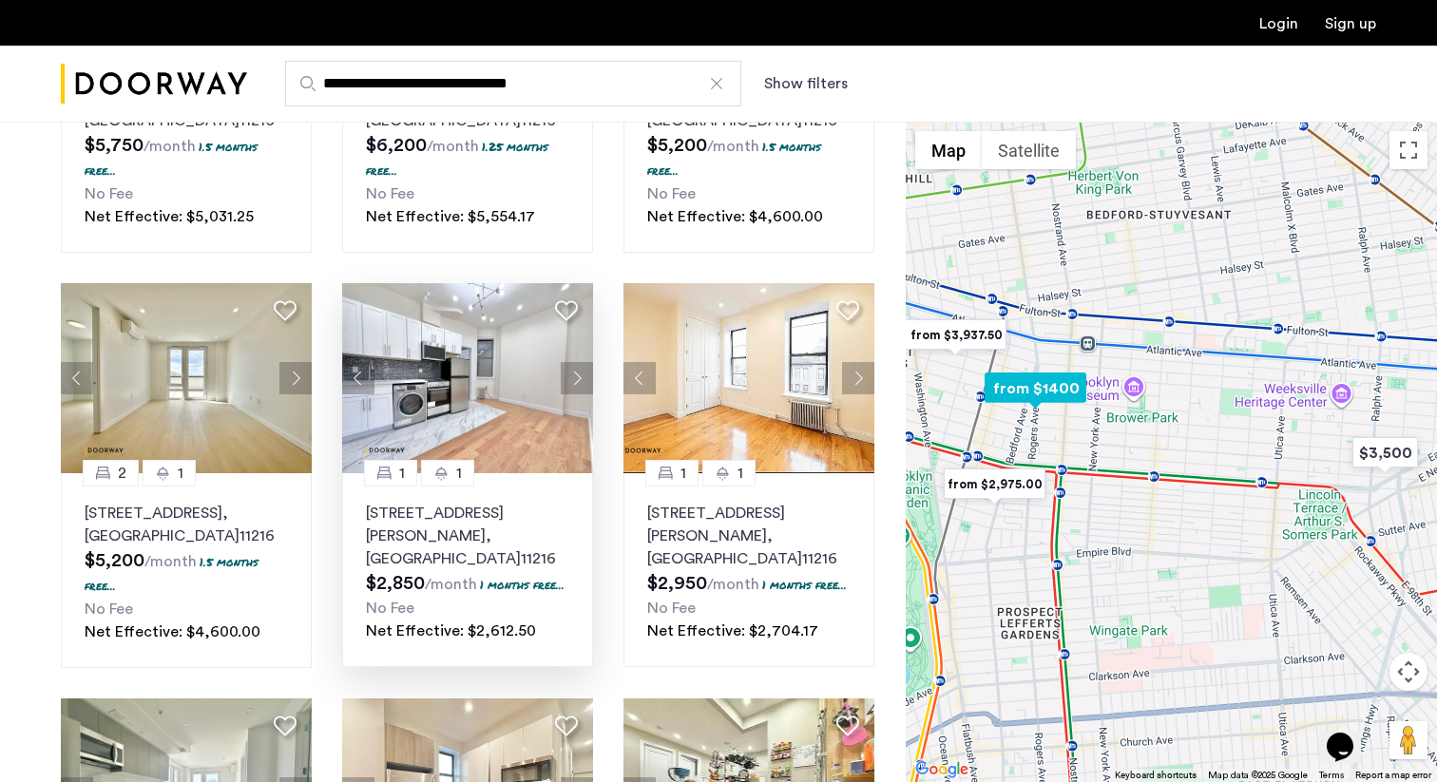
click at [578, 383] on button "Next apartment" at bounding box center [577, 378] width 32 height 32
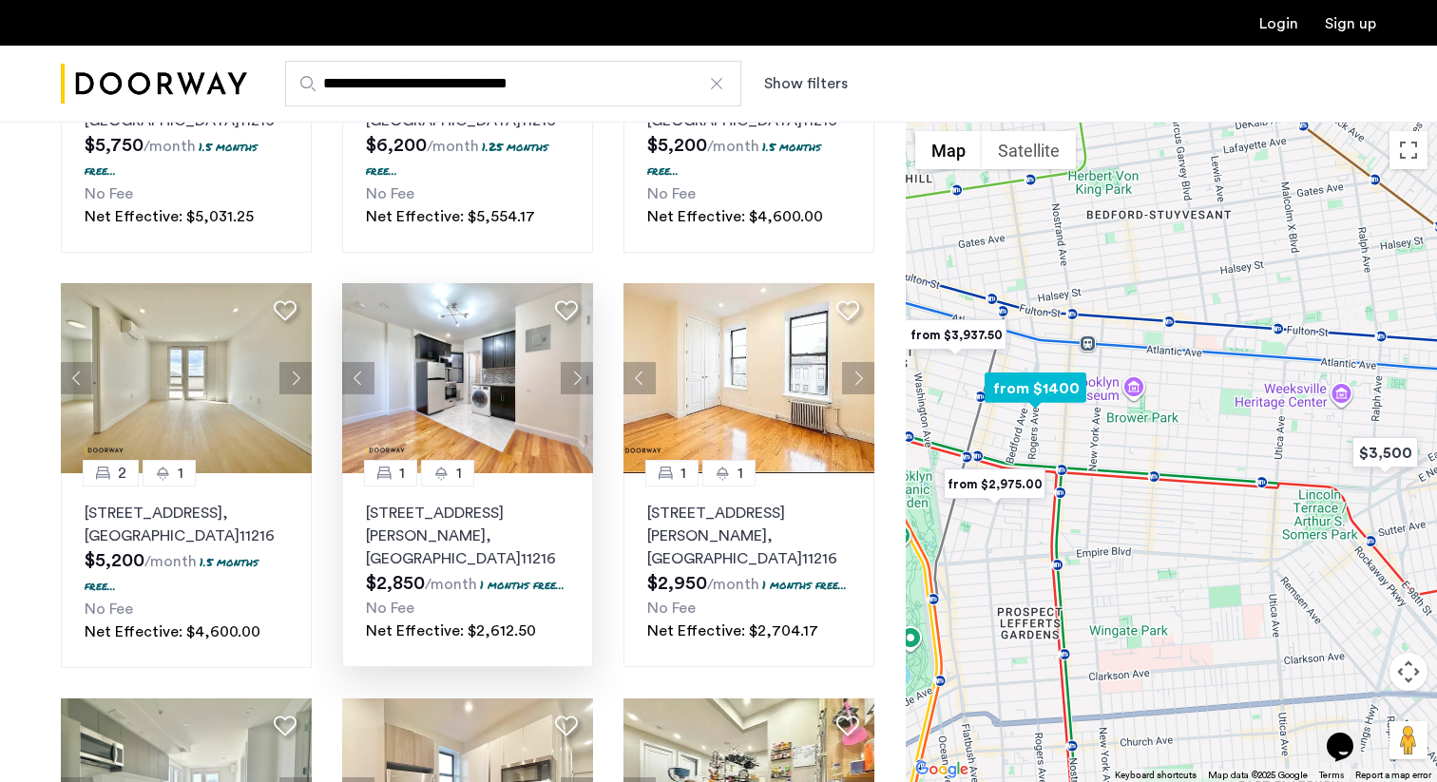
click at [578, 383] on button "Next apartment" at bounding box center [577, 378] width 32 height 32
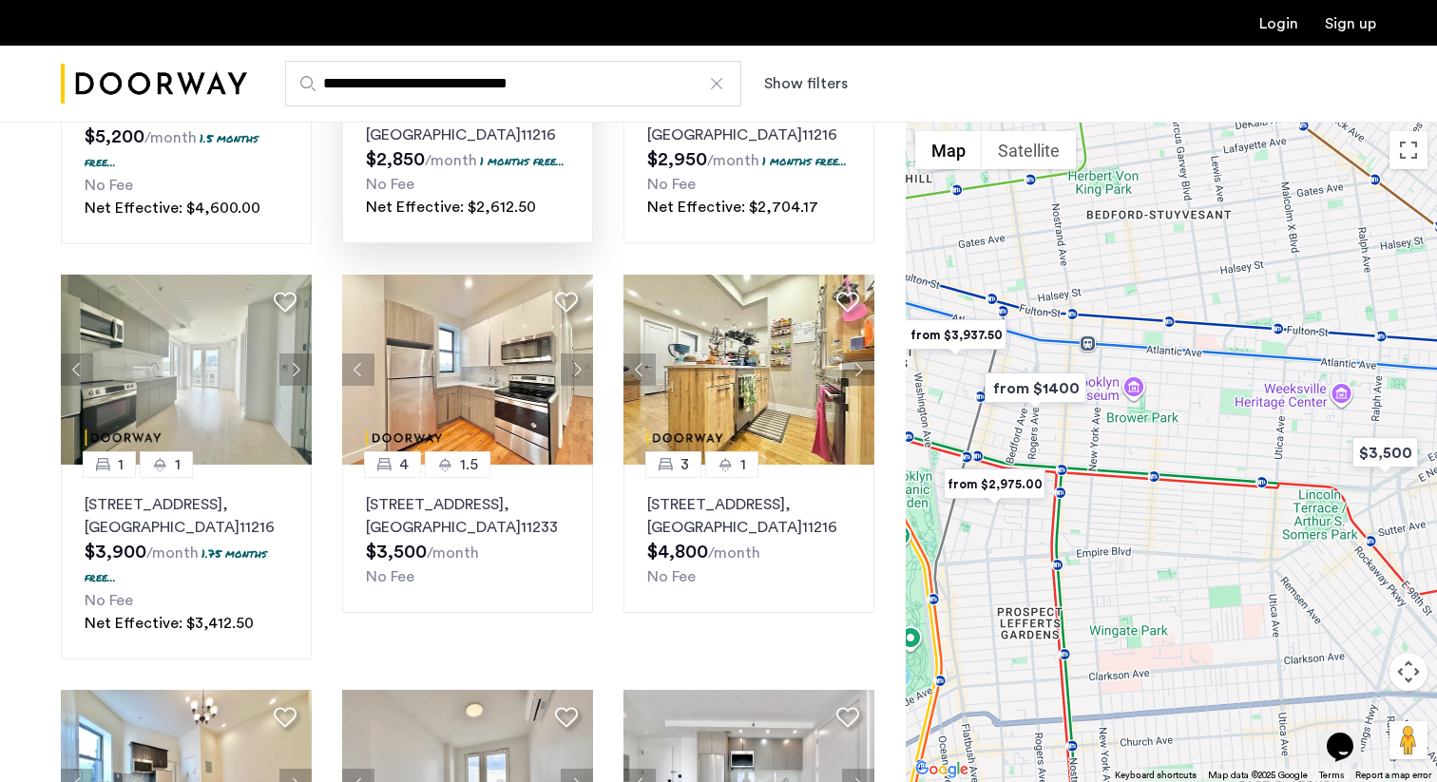
scroll to position [804, 0]
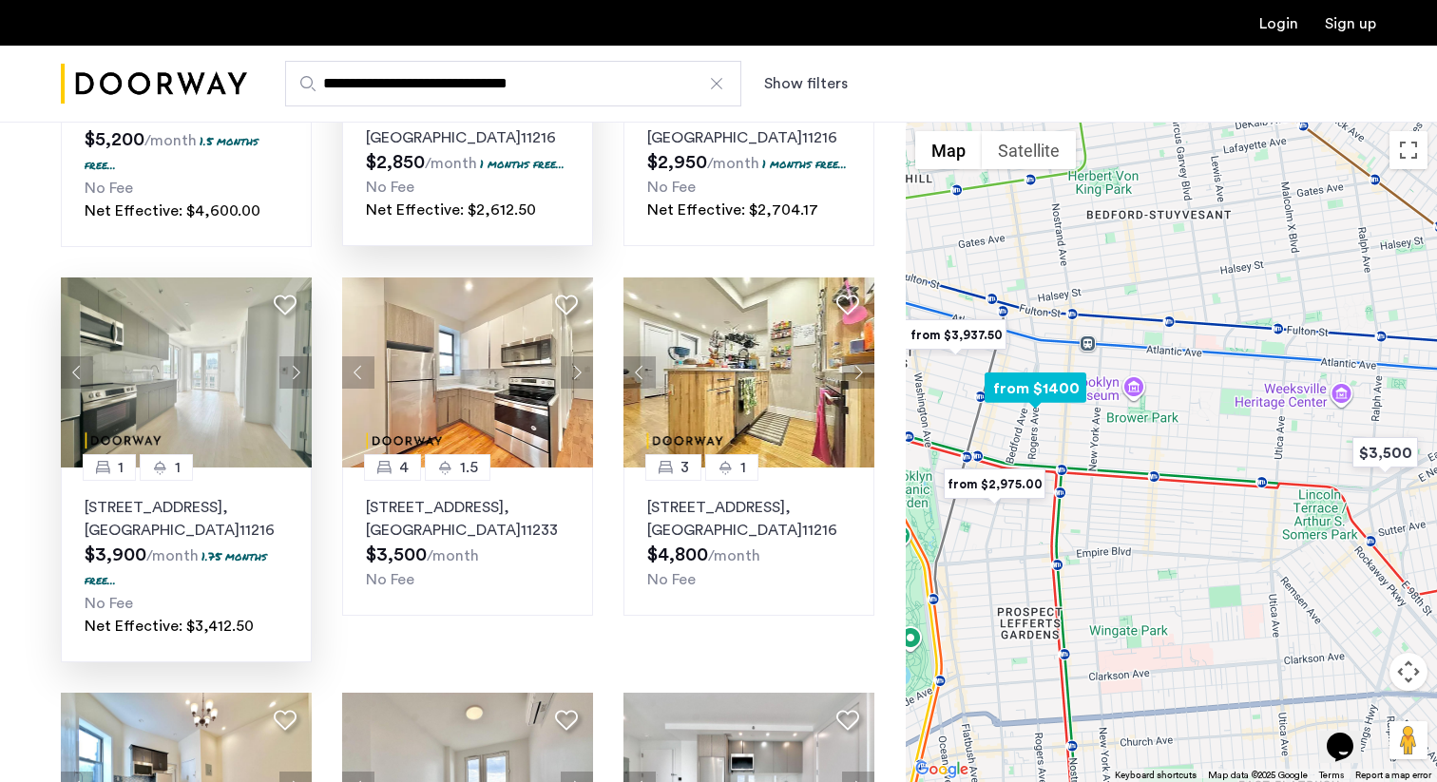
click at [208, 393] on img at bounding box center [186, 373] width 251 height 190
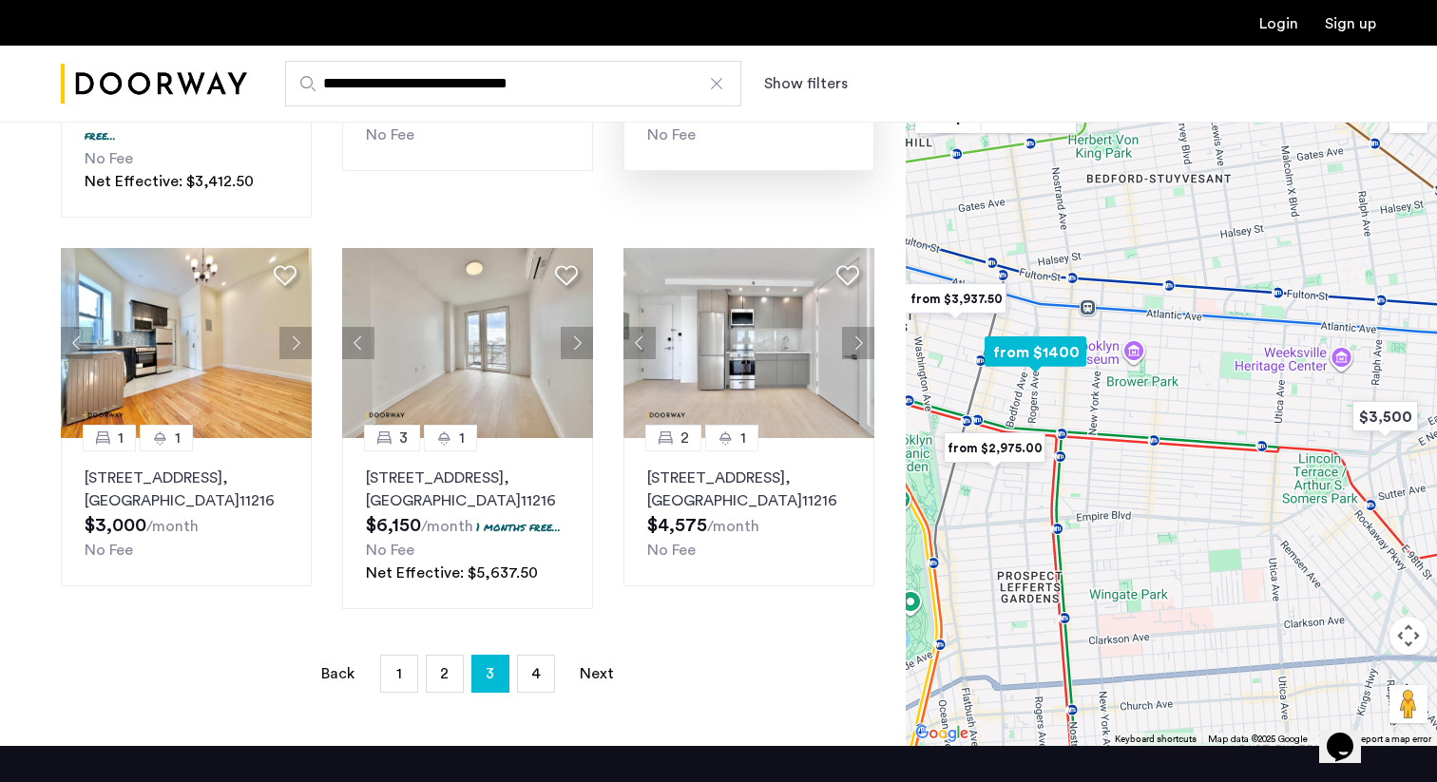
scroll to position [1254, 0]
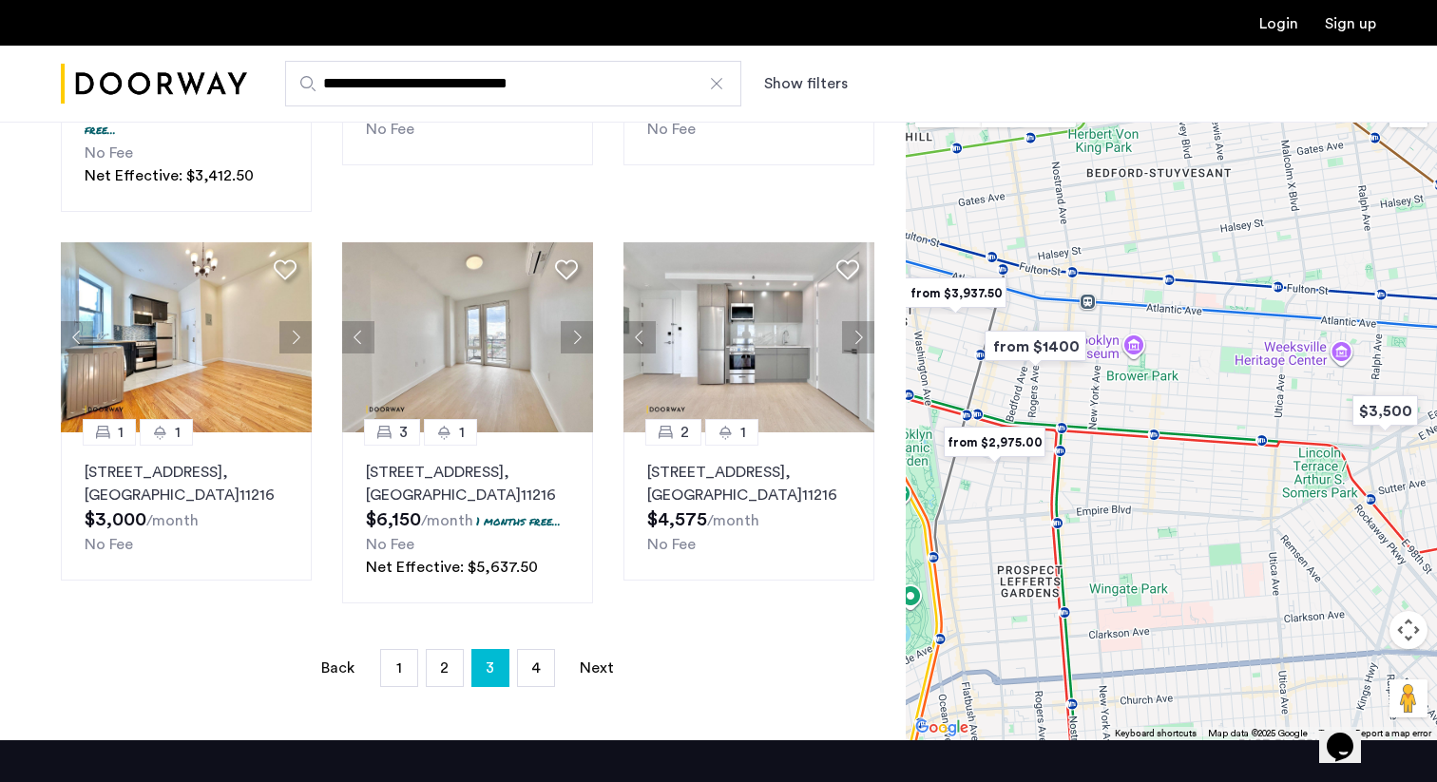
click at [1039, 353] on img "from $1400" at bounding box center [1035, 346] width 117 height 43
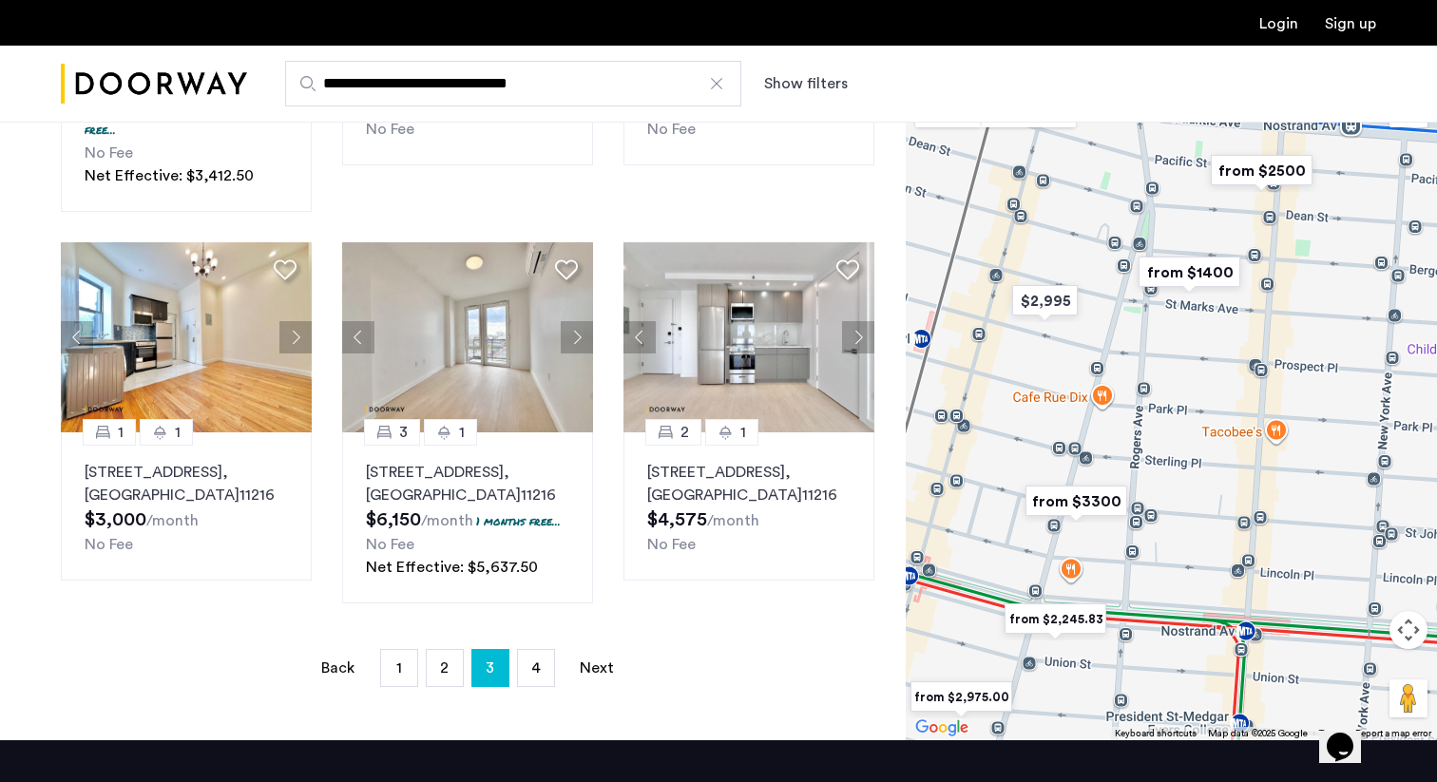
click at [1196, 275] on img "from $1400" at bounding box center [1189, 272] width 117 height 43
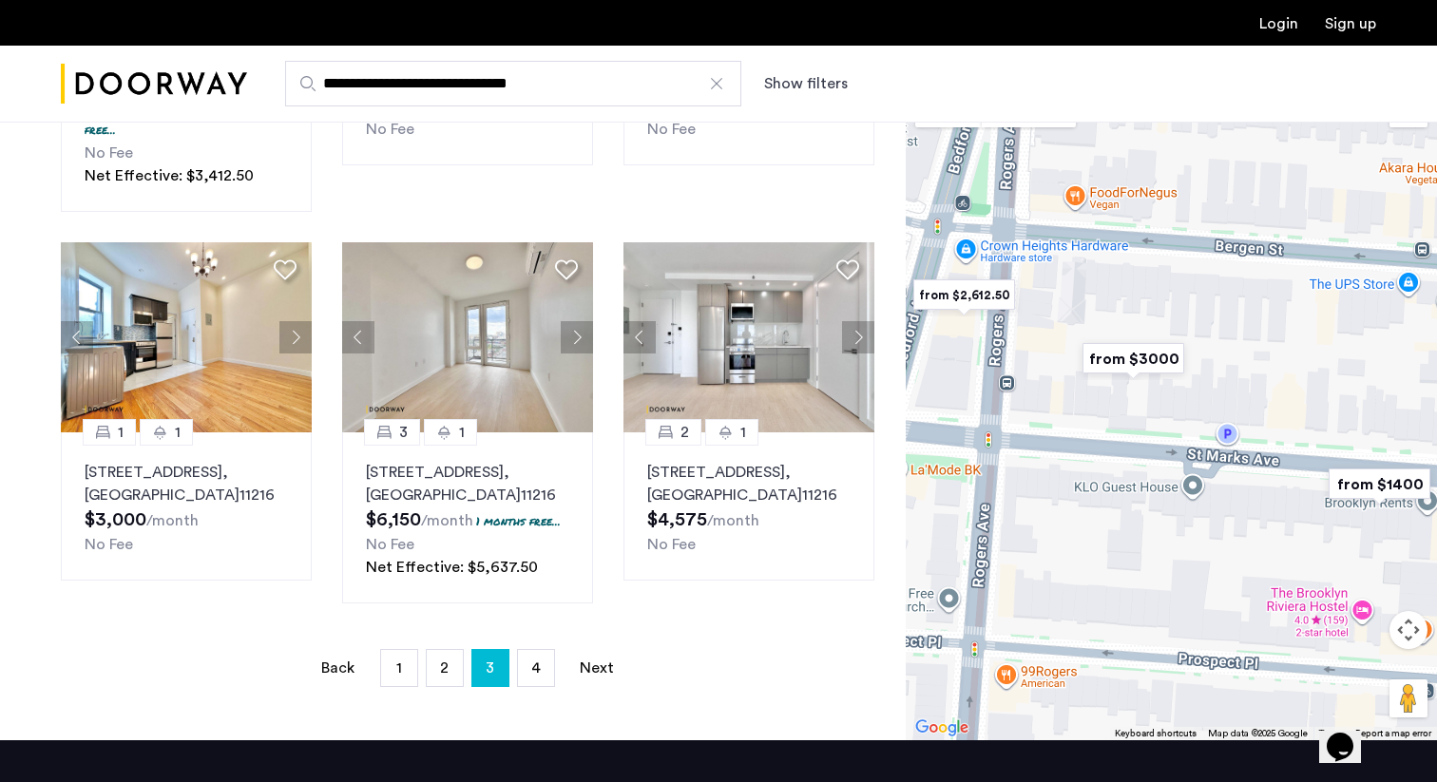
click at [1348, 484] on img "from $1400" at bounding box center [1379, 484] width 117 height 43
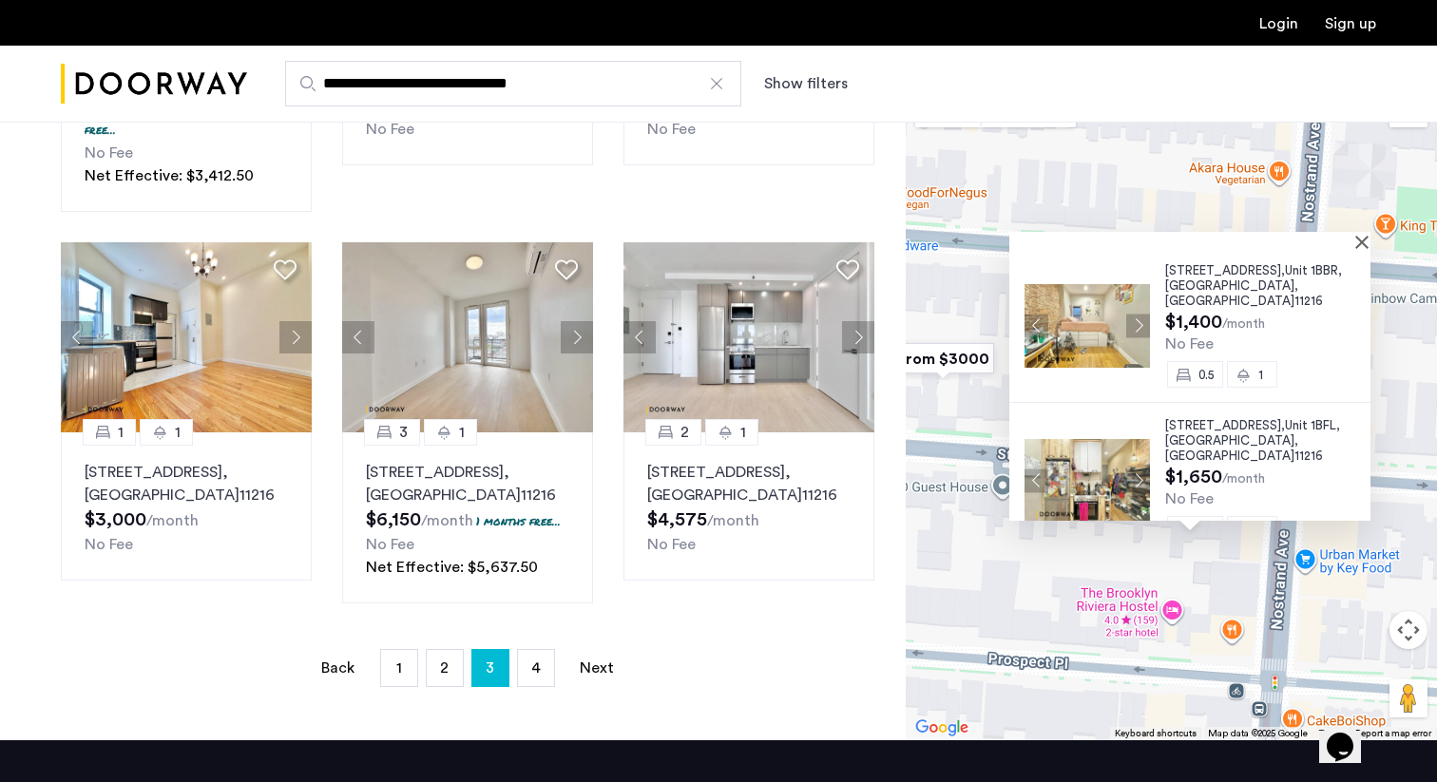
click at [1289, 298] on div "692 Saint Marks Avenue, Unit 1BBR, Brooklyn , NY 11216 $1,400 /month No Fee 0.5…" at bounding box center [1267, 325] width 205 height 124
click at [1128, 318] on button "Next apartment" at bounding box center [1138, 326] width 24 height 24
click at [1070, 309] on img at bounding box center [1086, 325] width 125 height 84
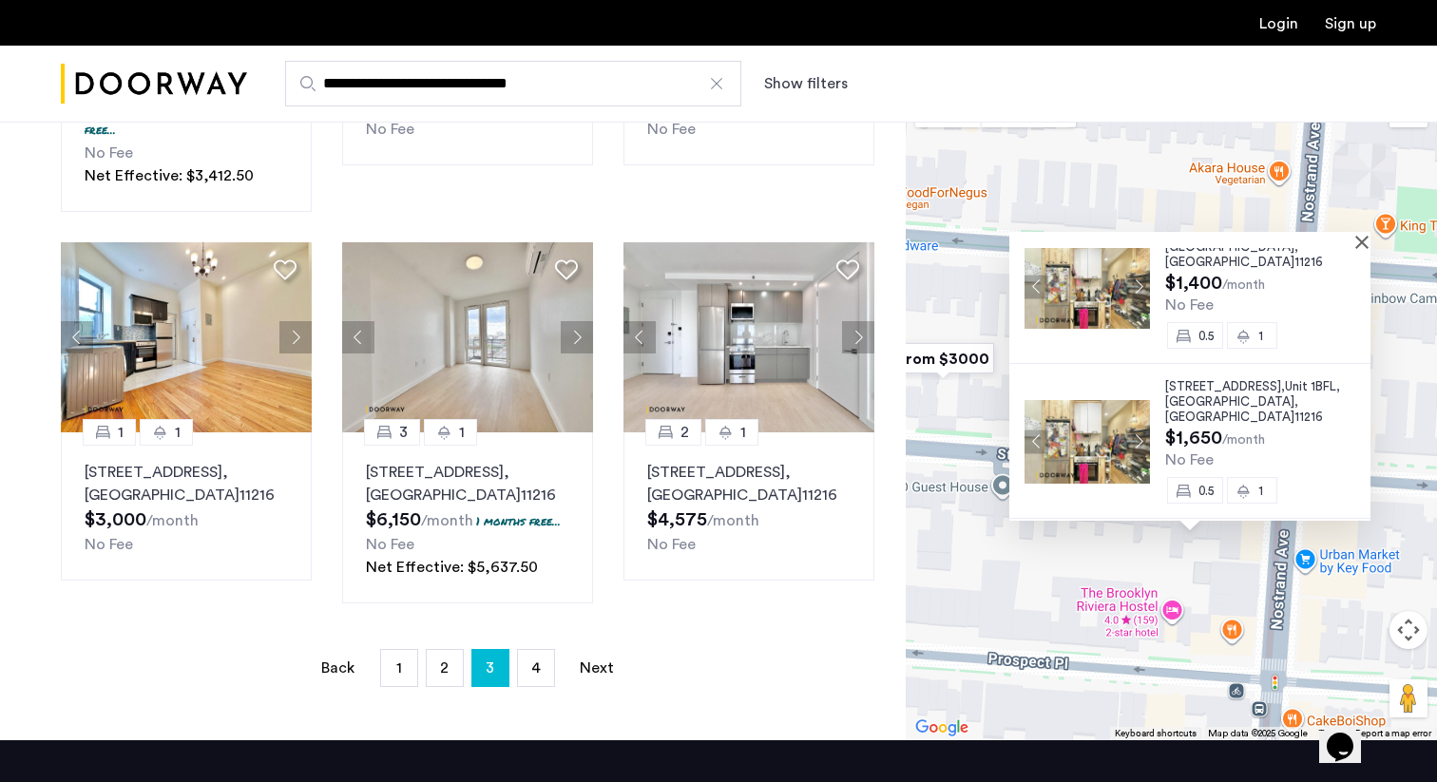
scroll to position [0, 0]
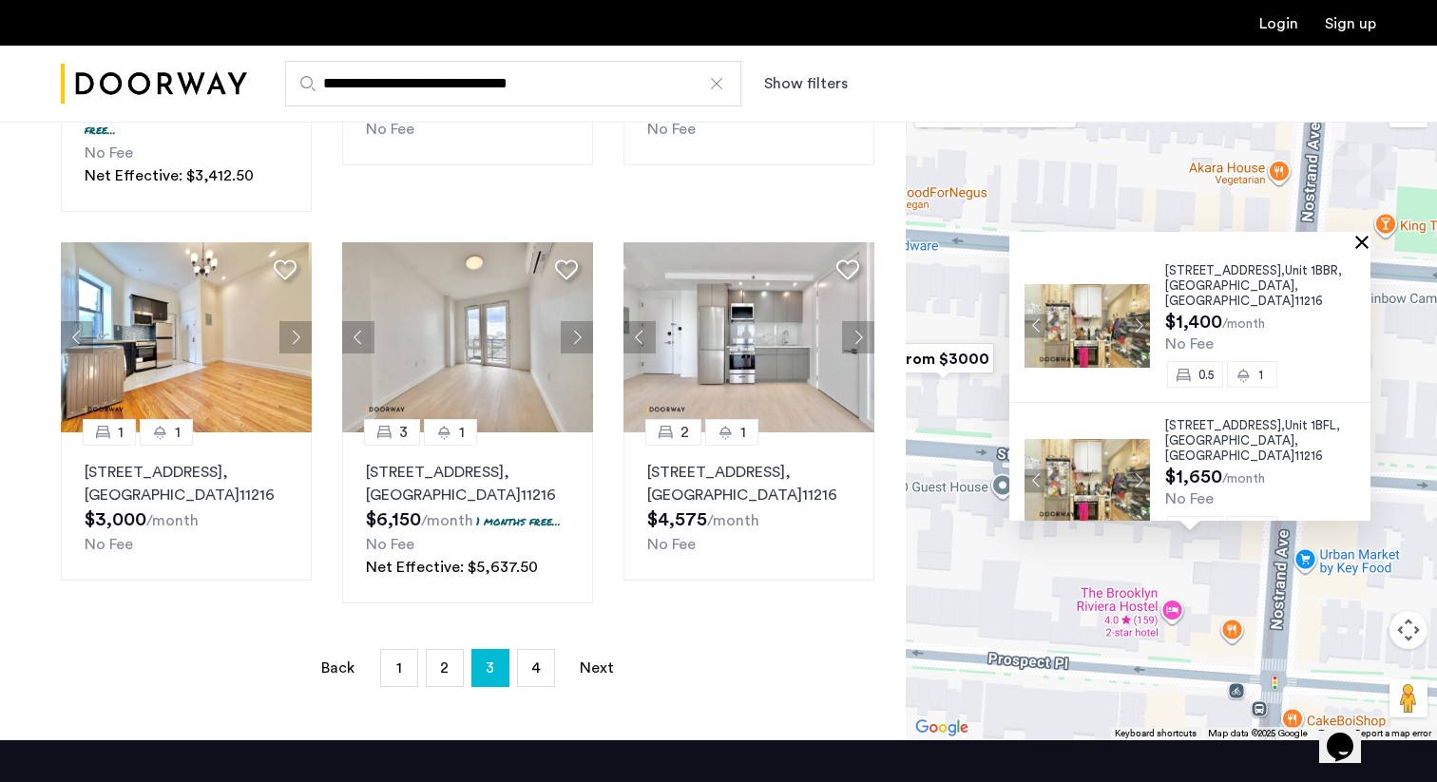
click at [1369, 242] on button "Close" at bounding box center [1365, 241] width 13 height 13
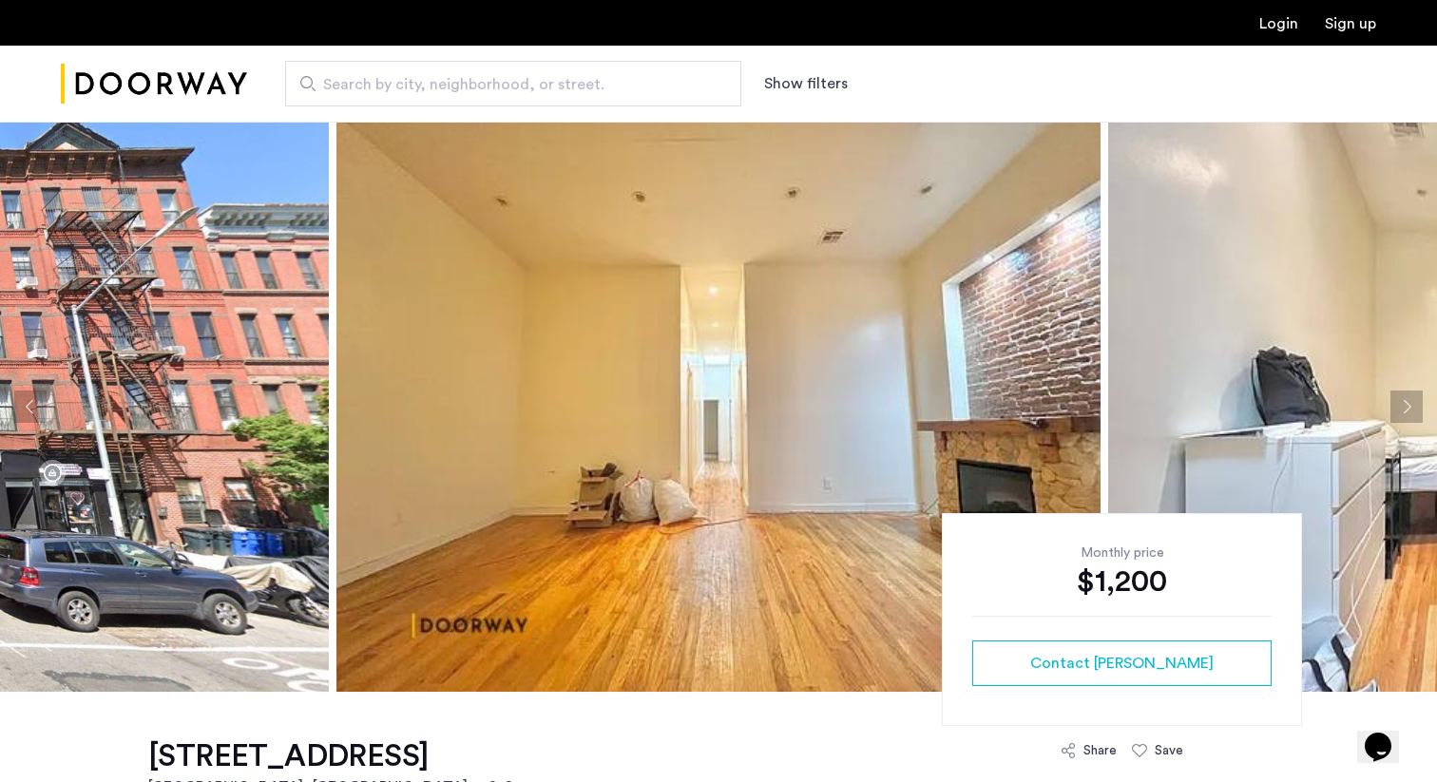
click at [744, 382] on img at bounding box center [718, 407] width 764 height 570
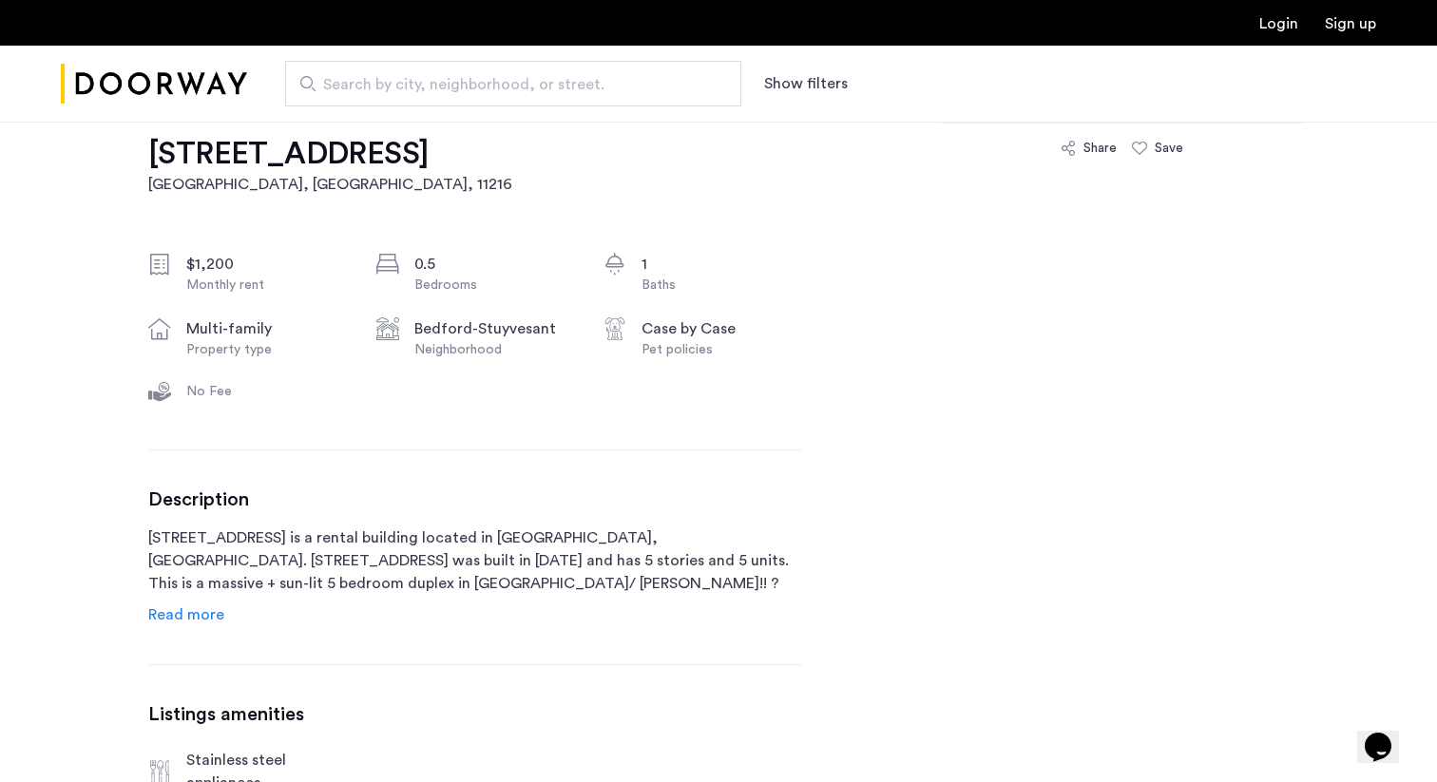
scroll to position [616, 0]
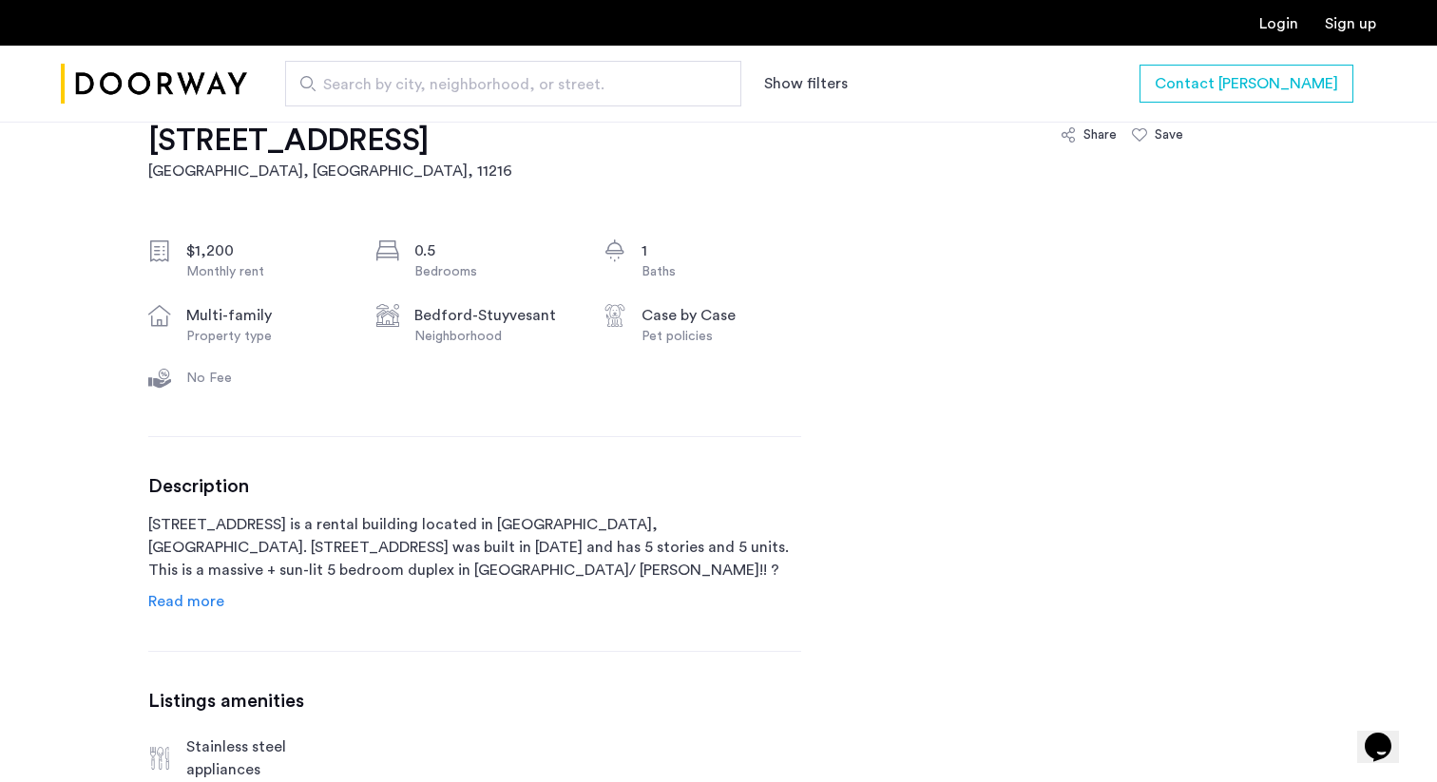
click at [175, 597] on span "Read more" at bounding box center [186, 601] width 76 height 15
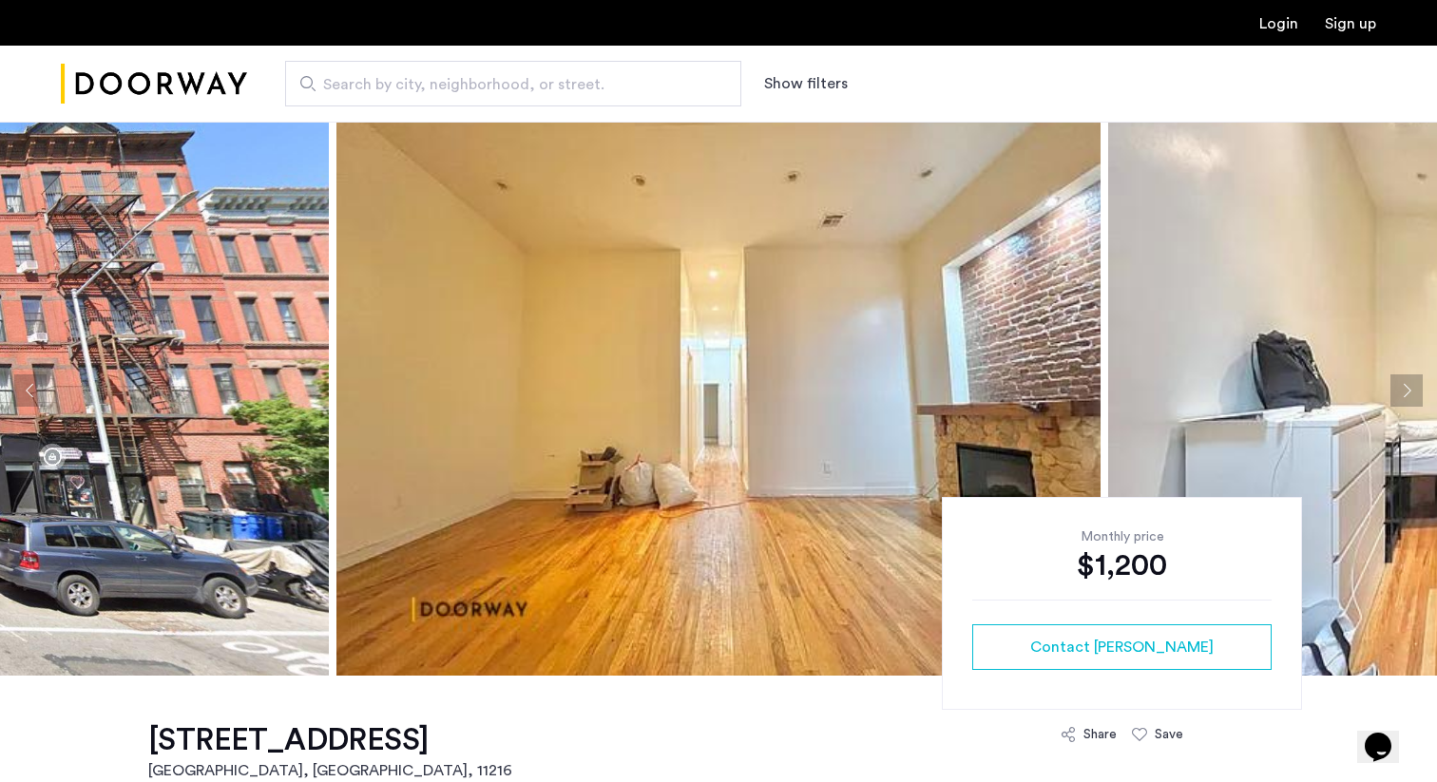
scroll to position [0, 0]
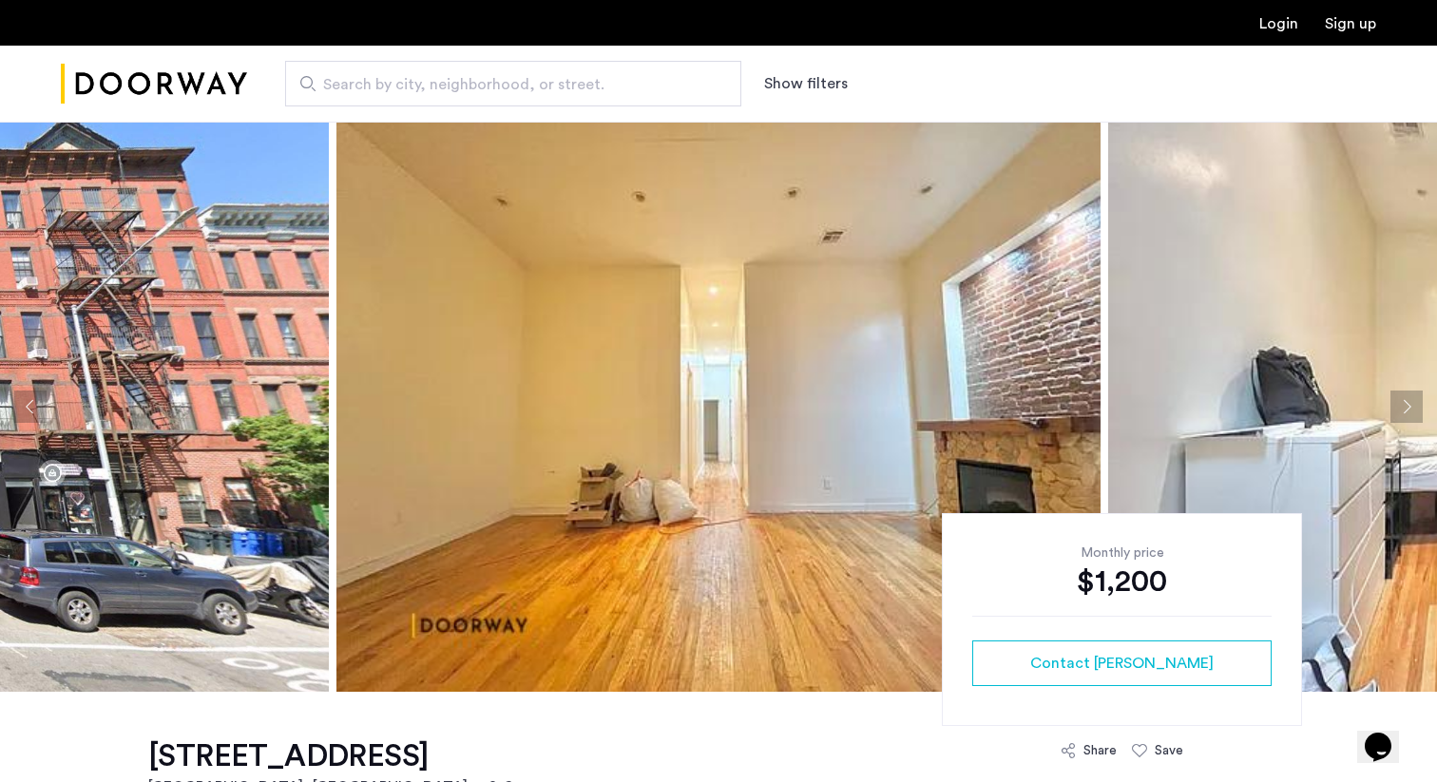
click at [644, 521] on img at bounding box center [718, 407] width 764 height 570
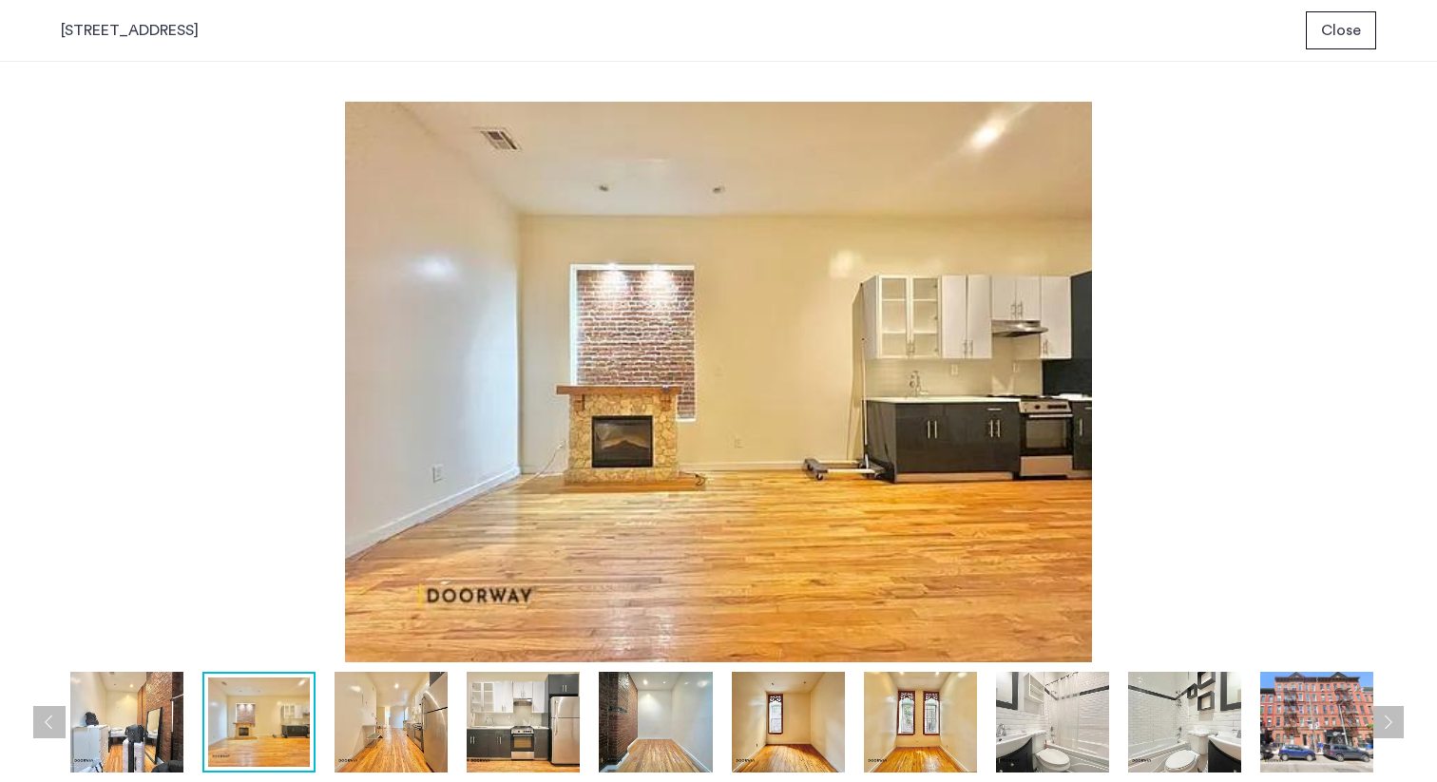
click at [1306, 11] on button "Close" at bounding box center [1341, 30] width 70 height 38
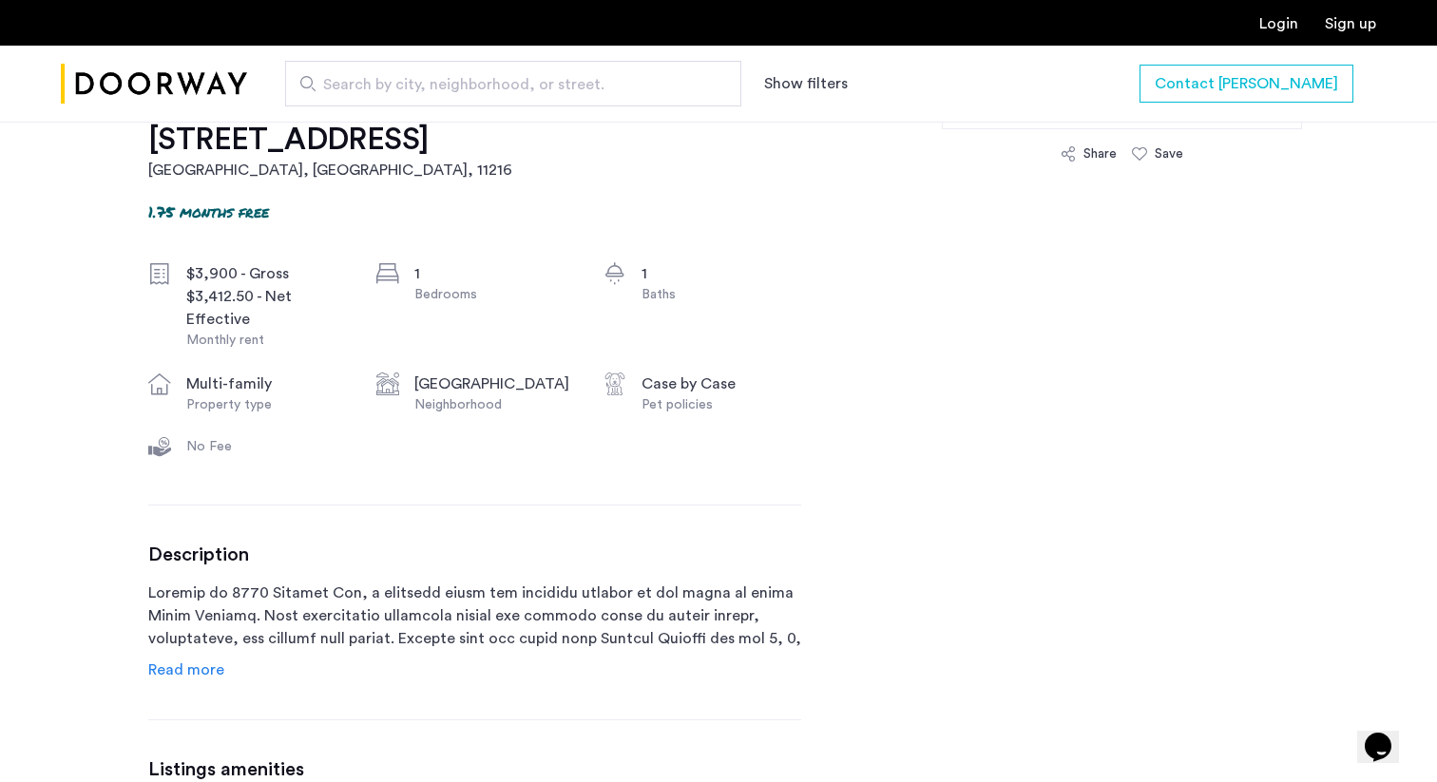
scroll to position [632, 0]
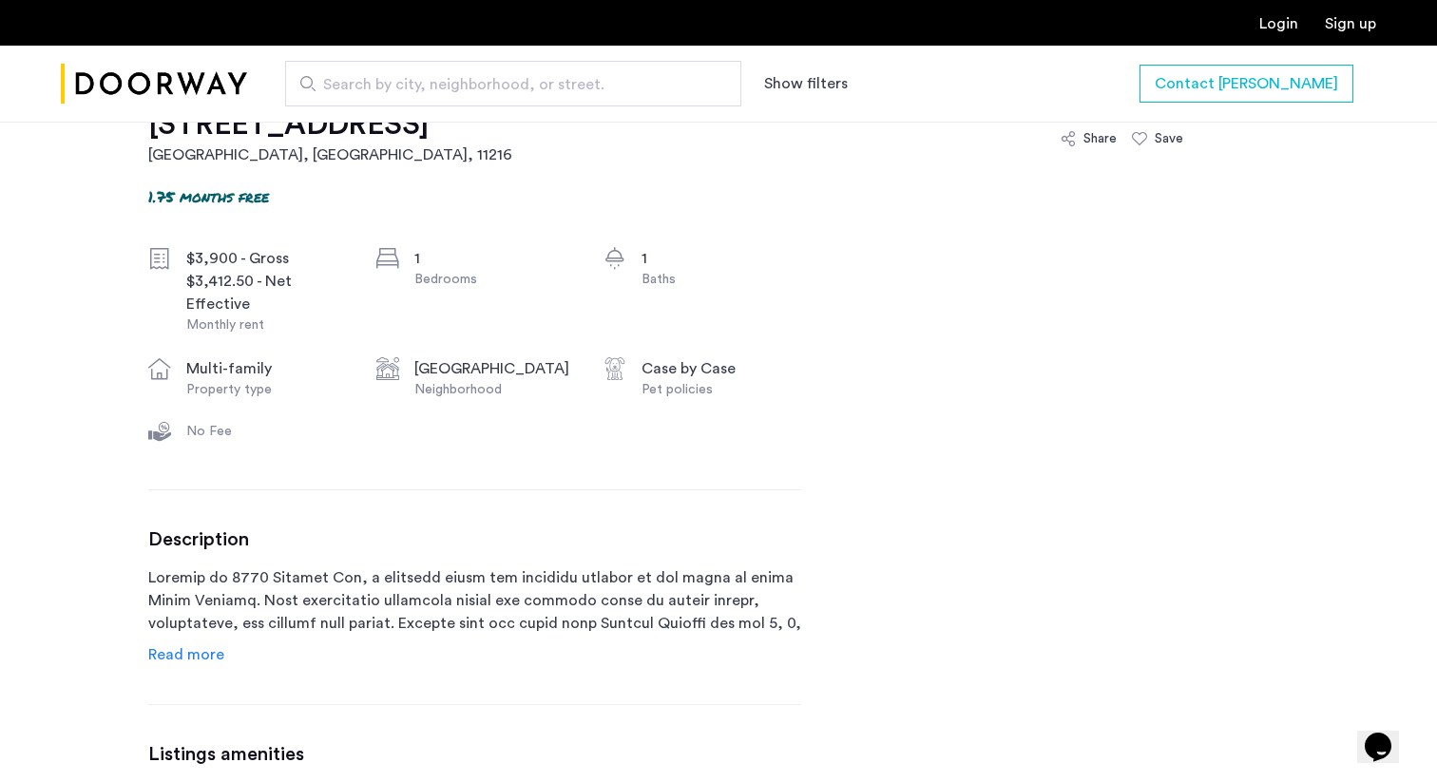
click at [205, 657] on span "Read more" at bounding box center [186, 654] width 76 height 15
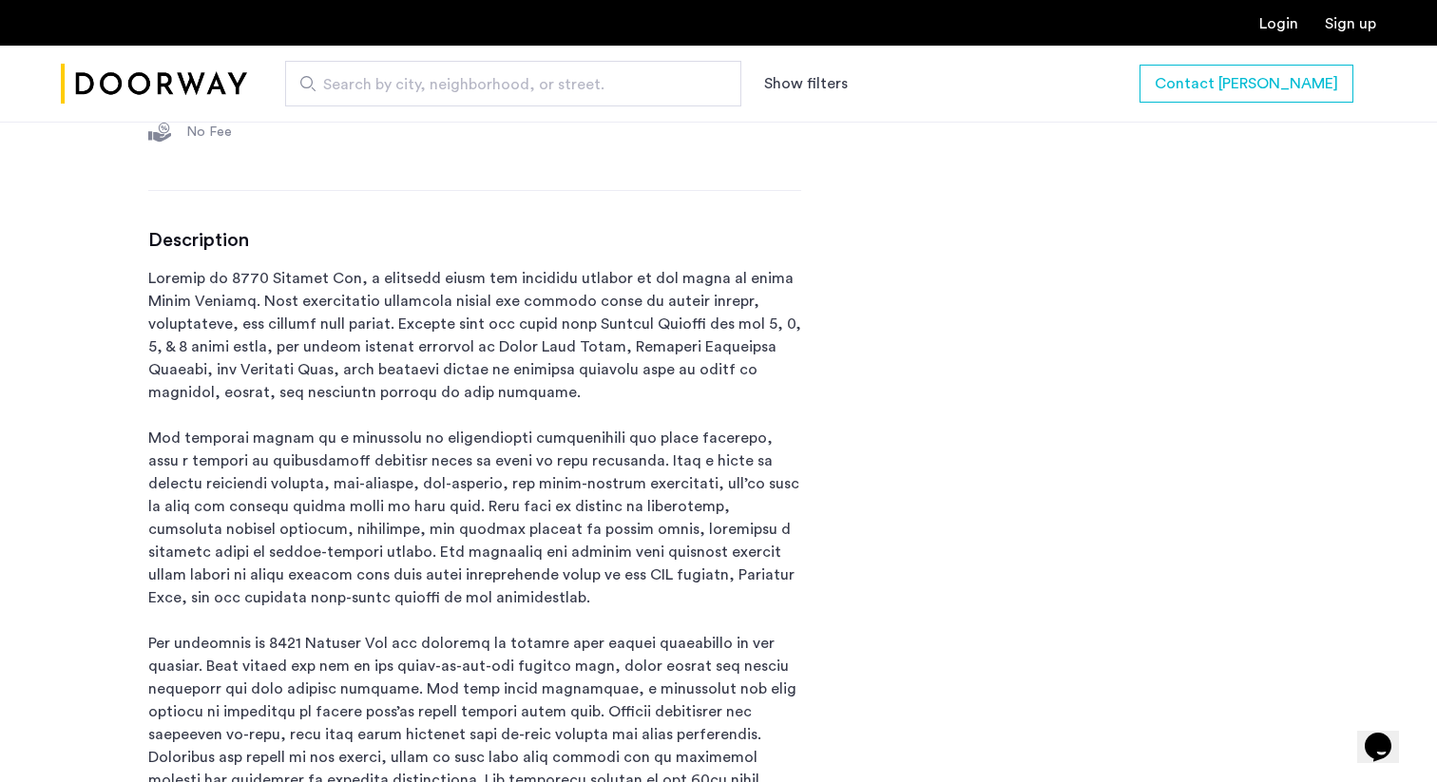
scroll to position [0, 0]
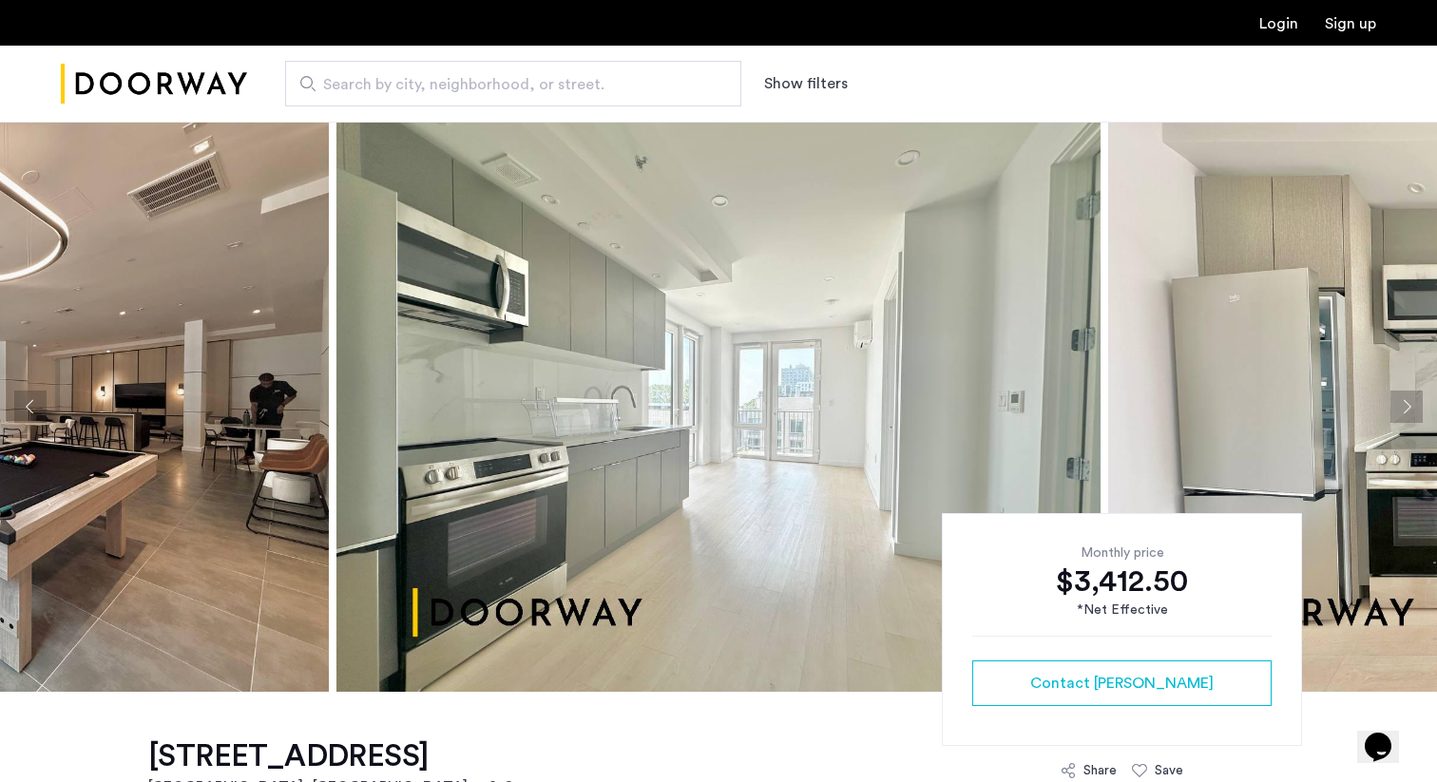
click at [661, 469] on img at bounding box center [718, 407] width 764 height 570
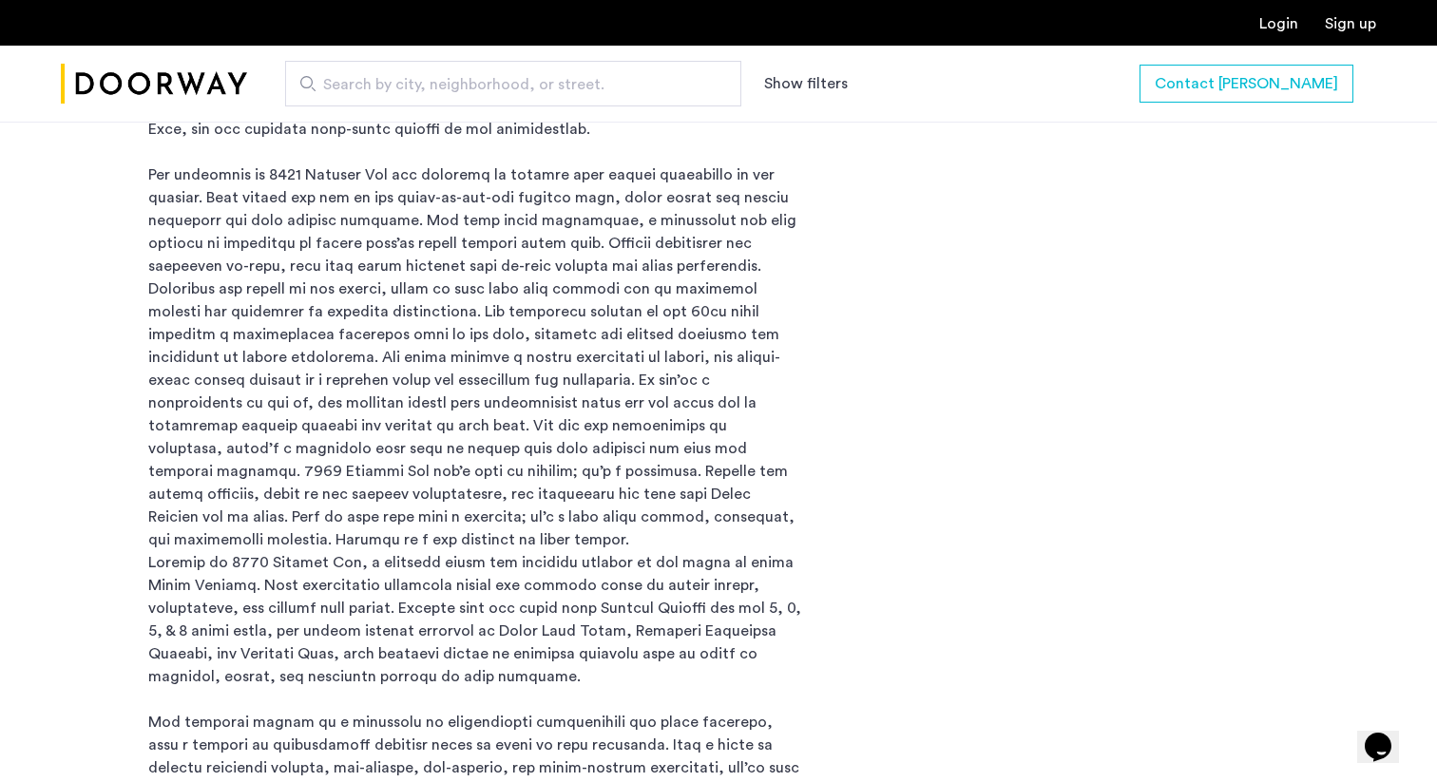
scroll to position [308, 0]
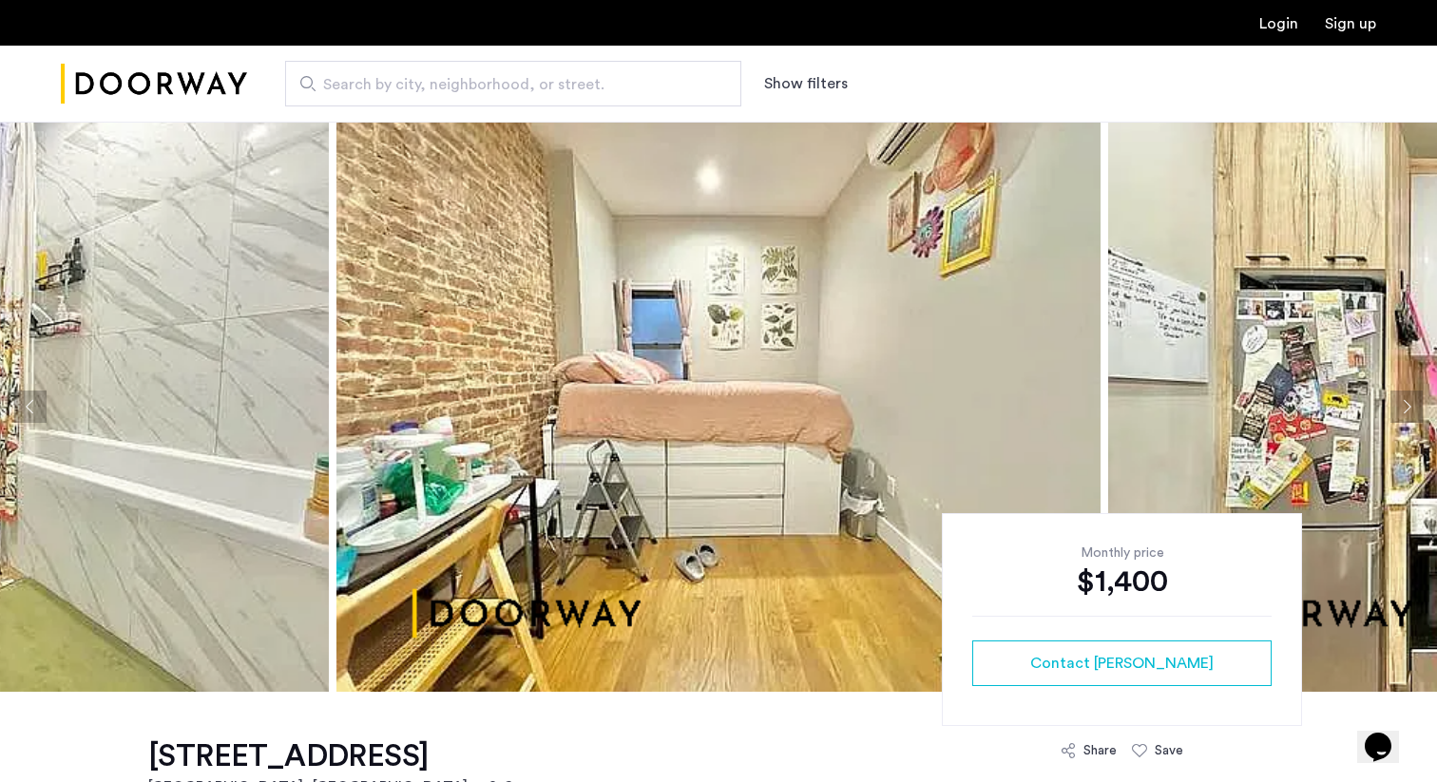
click at [413, 395] on img at bounding box center [719, 407] width 764 height 570
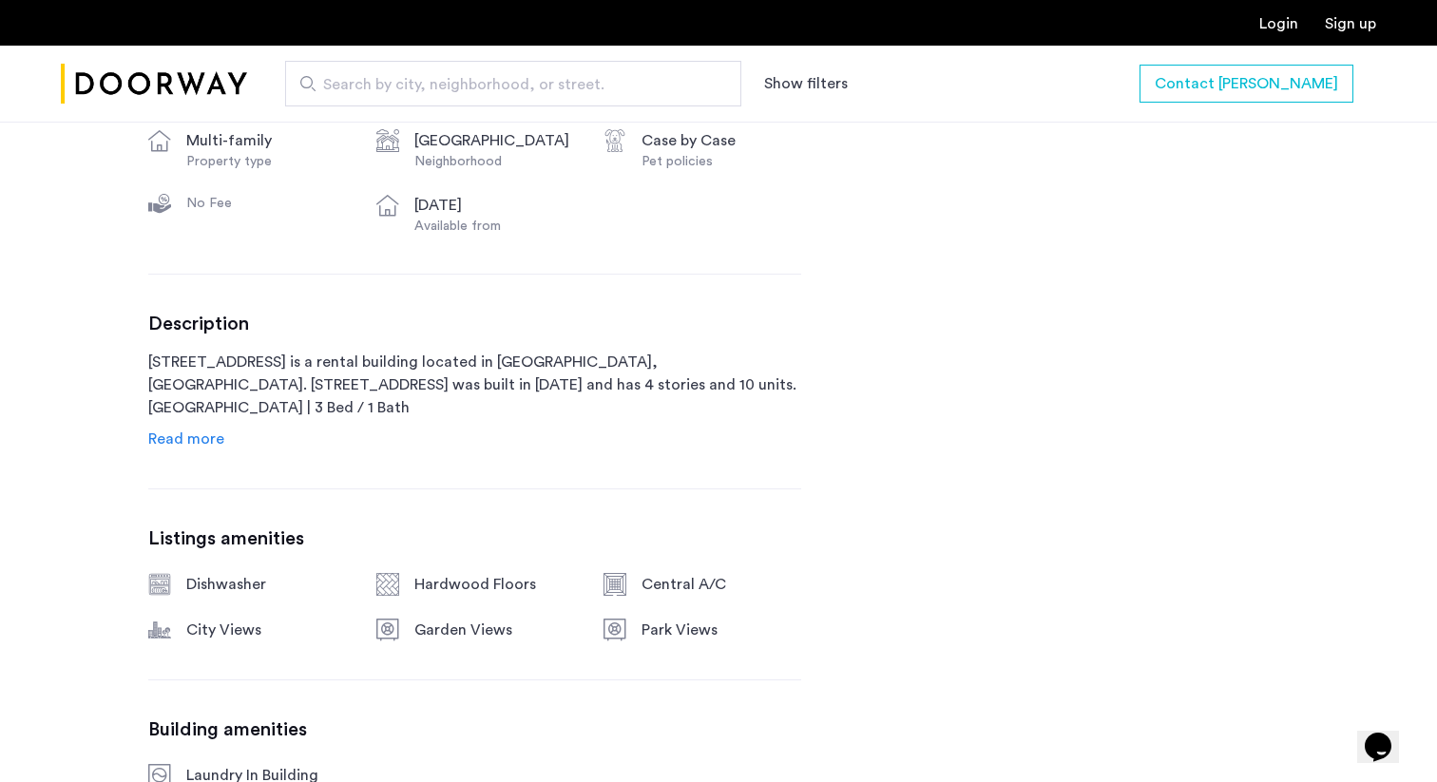
scroll to position [793, 0]
click at [205, 440] on span "Read more" at bounding box center [186, 437] width 76 height 15
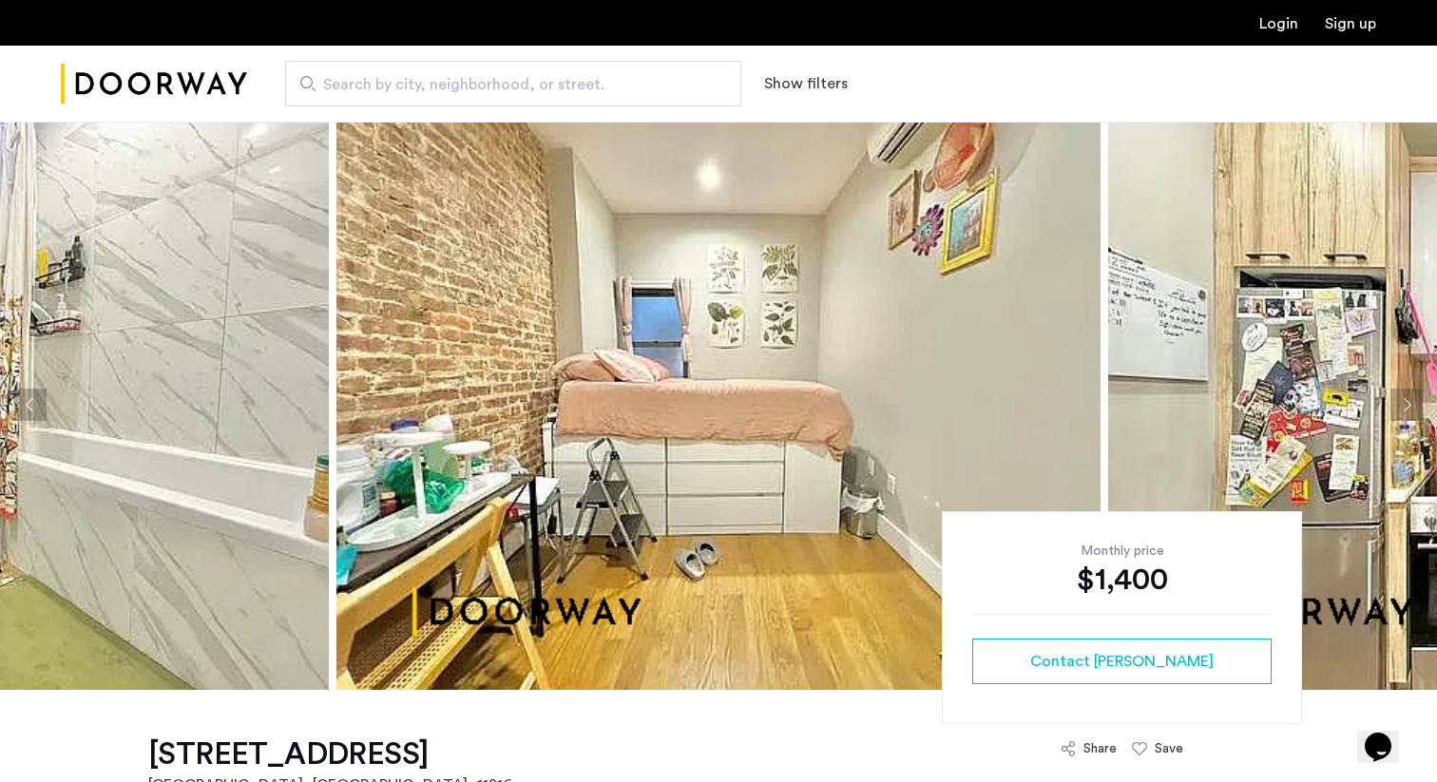
scroll to position [0, 0]
